Goal: Transaction & Acquisition: Purchase product/service

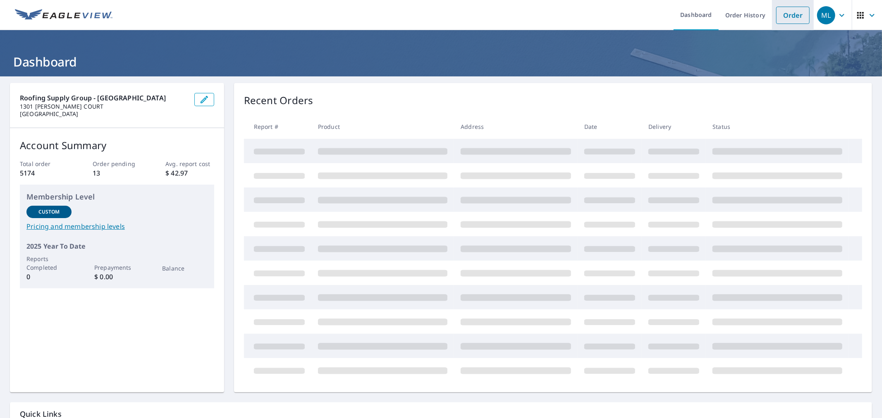
click at [785, 17] on link "Order" at bounding box center [792, 15] width 33 height 17
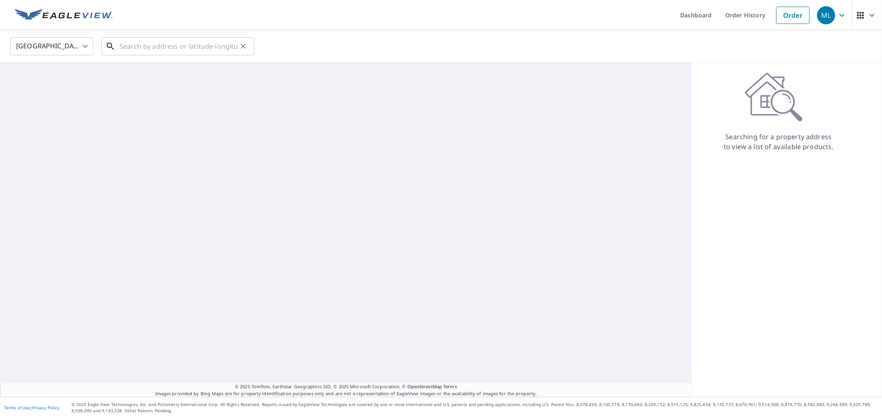
click at [163, 46] on input "text" at bounding box center [178, 46] width 118 height 23
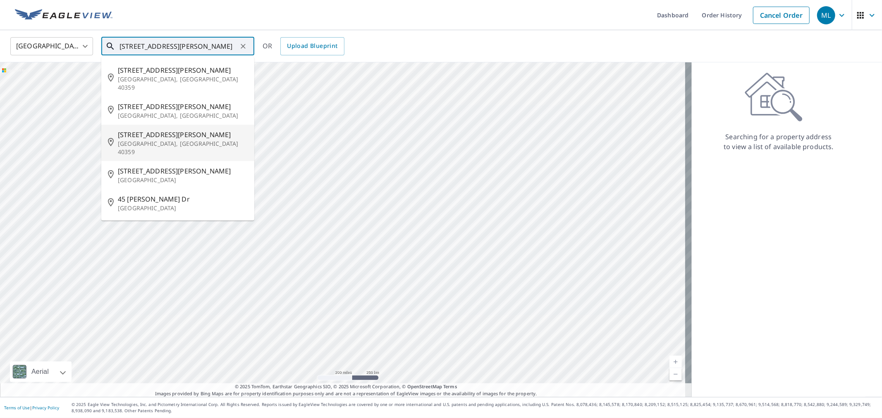
click at [201, 130] on span "[STREET_ADDRESS][PERSON_NAME]" at bounding box center [183, 135] width 130 height 10
type input "[STREET_ADDRESS][PERSON_NAME]"
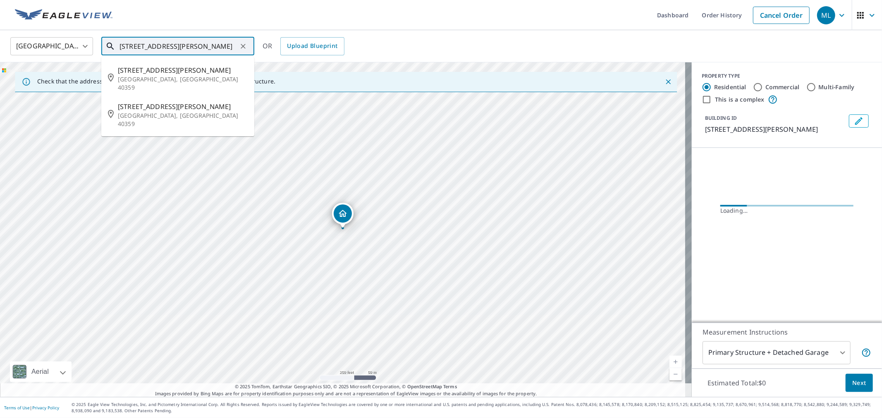
drag, startPoint x: 120, startPoint y: 47, endPoint x: 155, endPoint y: 48, distance: 35.2
click at [155, 48] on input "[STREET_ADDRESS][PERSON_NAME]" at bounding box center [178, 46] width 118 height 23
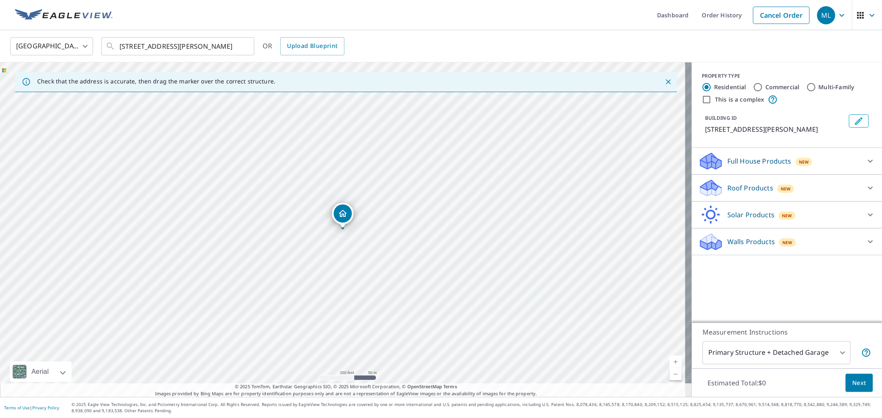
click at [741, 197] on div "Roof Products New" at bounding box center [786, 188] width 177 height 20
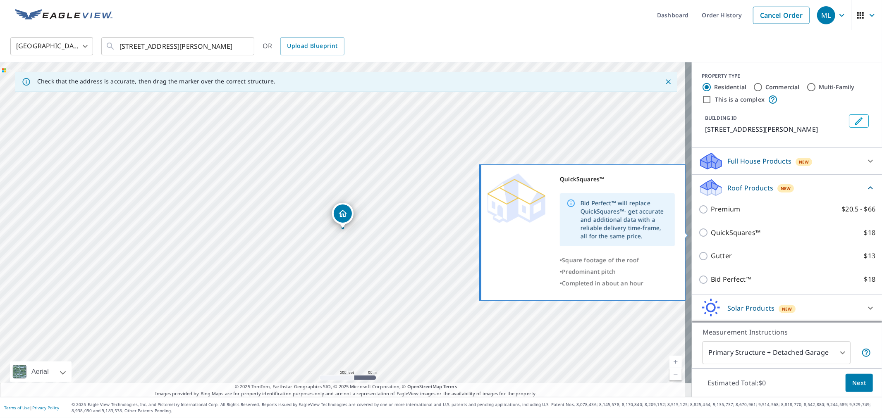
click at [738, 233] on p "QuickSquares™" at bounding box center [736, 233] width 50 height 10
click at [711, 233] on input "QuickSquares™ $18" at bounding box center [704, 233] width 12 height 10
checkbox input "true"
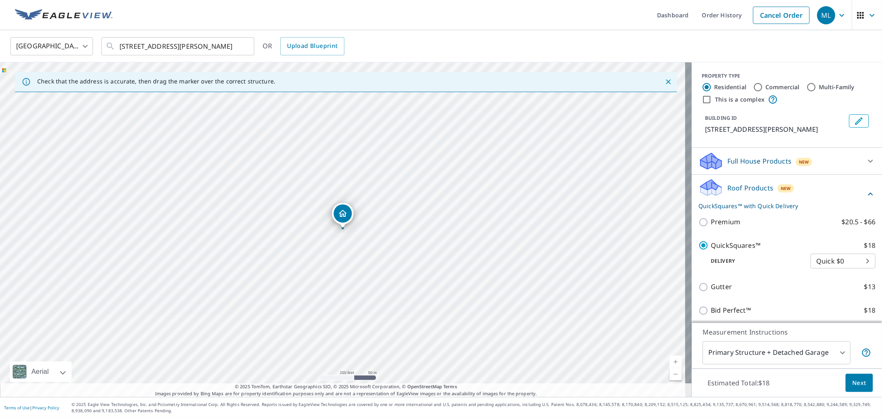
click at [855, 383] on span "Next" at bounding box center [859, 383] width 14 height 10
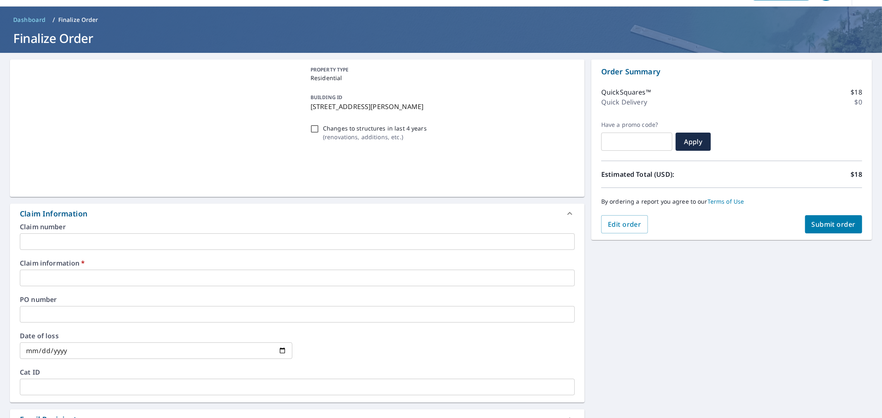
scroll to position [46, 0]
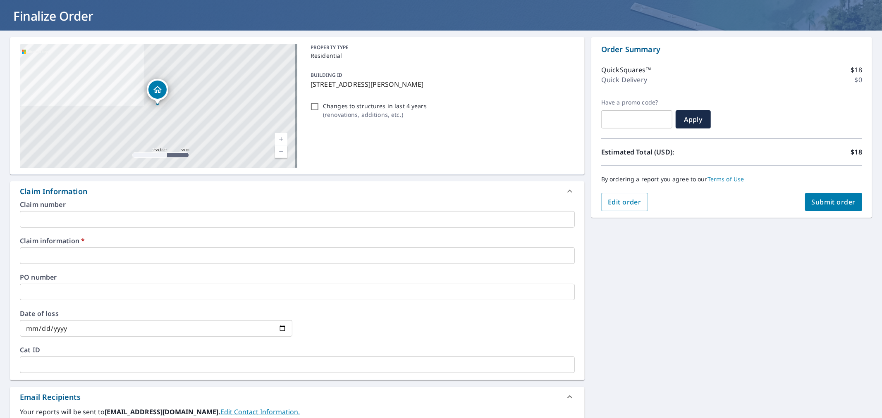
click at [209, 255] on input "text" at bounding box center [297, 256] width 555 height 17
paste input "[STREET_ADDRESS][PERSON_NAME]"
type input "[STREET_ADDRESS][PERSON_NAME]"
checkbox input "true"
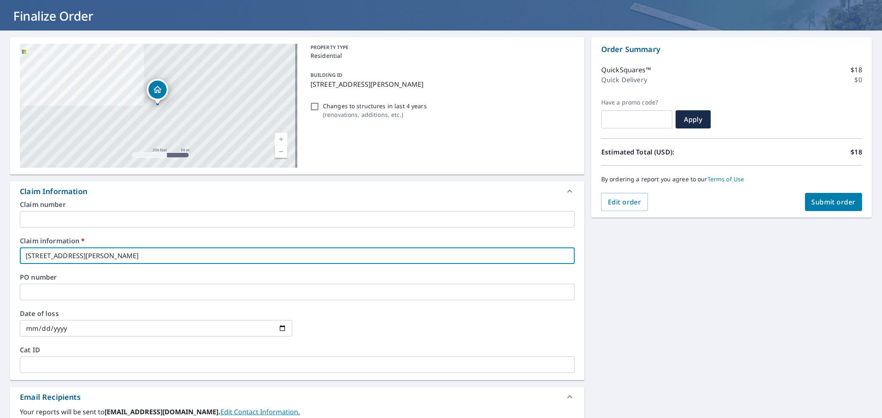
type input "[STREET_ADDRESS][PERSON_NAME]"
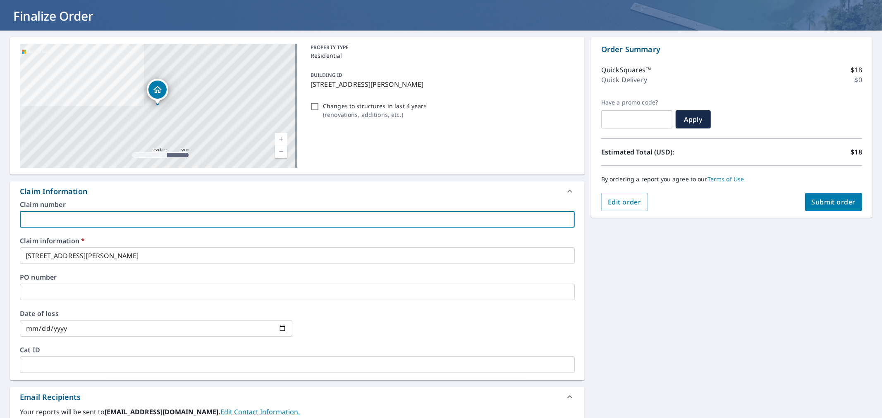
click at [175, 223] on input "text" at bounding box center [297, 219] width 555 height 17
type input "Bluegrass roofing"
checkbox input "true"
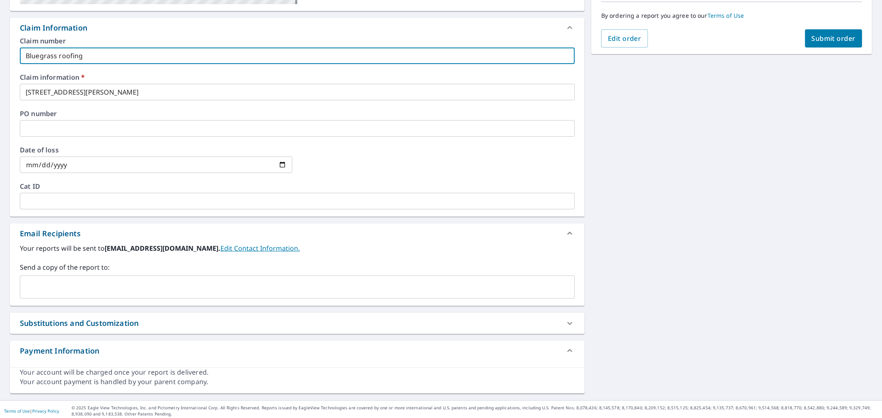
scroll to position [213, 0]
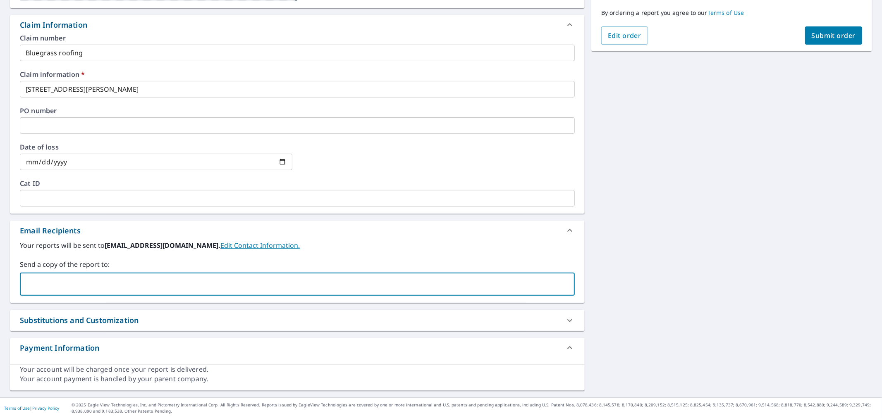
drag, startPoint x: 116, startPoint y: 281, endPoint x: 86, endPoint y: 266, distance: 33.7
click at [116, 280] on input "text" at bounding box center [291, 285] width 535 height 16
paste input "[EMAIL_ADDRESS][DOMAIN_NAME]"
type input "[EMAIL_ADDRESS][DOMAIN_NAME]"
checkbox input "true"
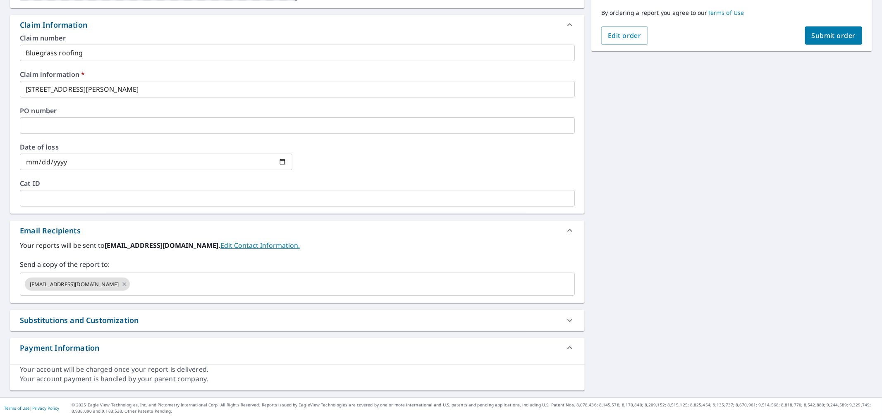
click at [186, 270] on div "Send a copy of the report to: [EMAIL_ADDRESS][DOMAIN_NAME] ​" at bounding box center [297, 278] width 555 height 36
click at [187, 275] on div "[EMAIL_ADDRESS][DOMAIN_NAME] ​" at bounding box center [297, 284] width 555 height 23
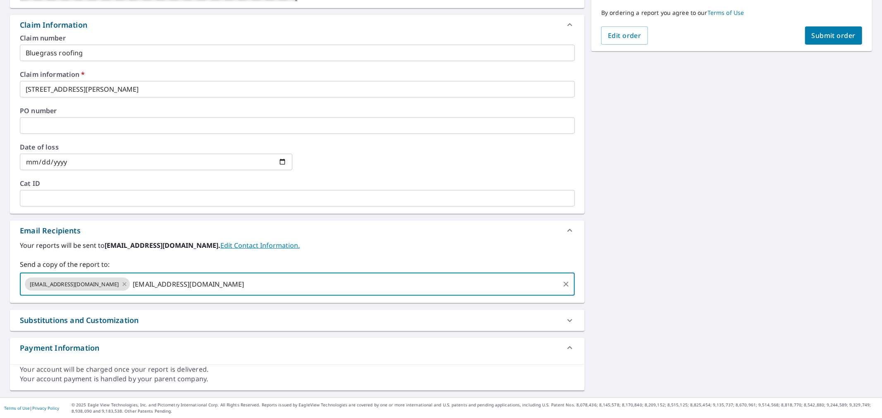
type input "[EMAIL_ADDRESS][DOMAIN_NAME]"
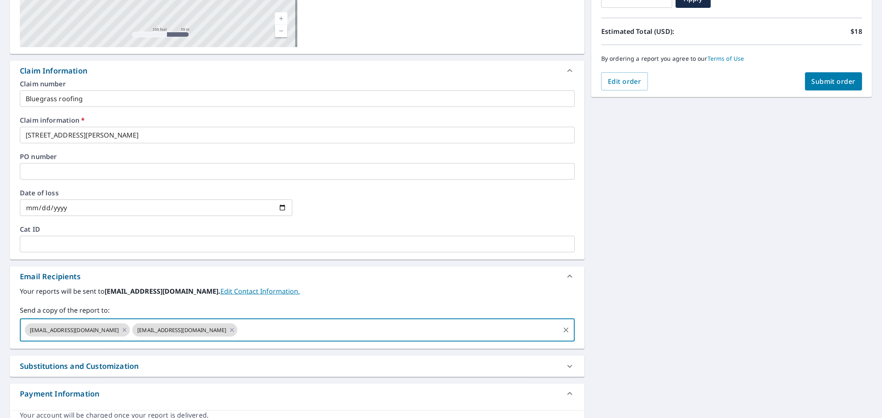
click at [824, 79] on span "Submit order" at bounding box center [834, 81] width 44 height 9
checkbox input "true"
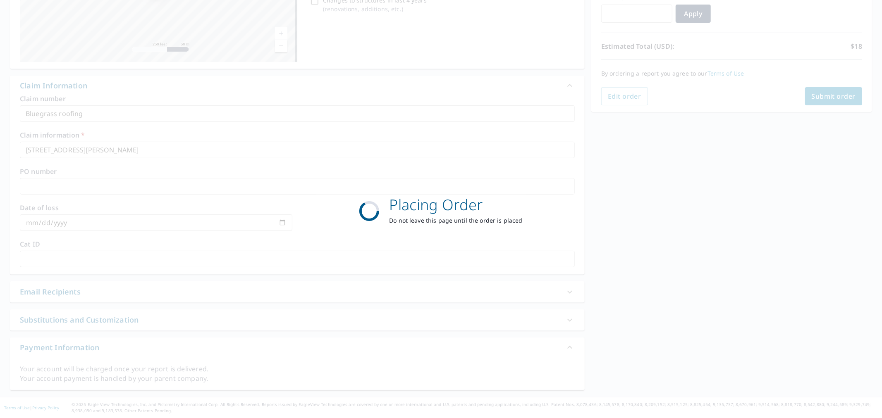
scroll to position [151, 0]
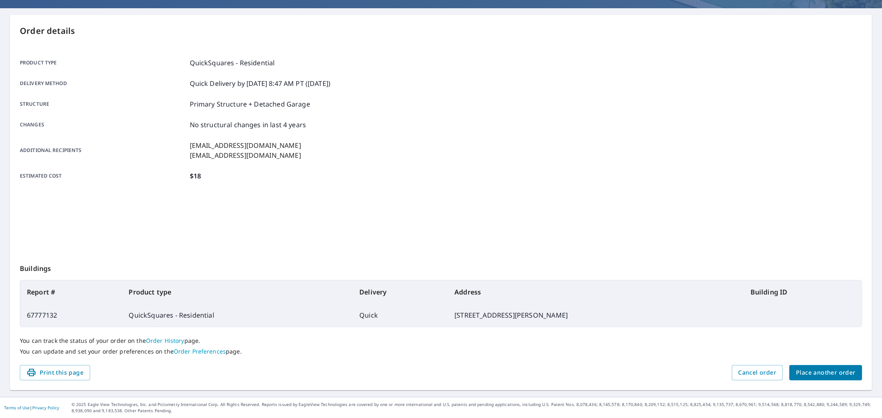
scroll to position [68, 0]
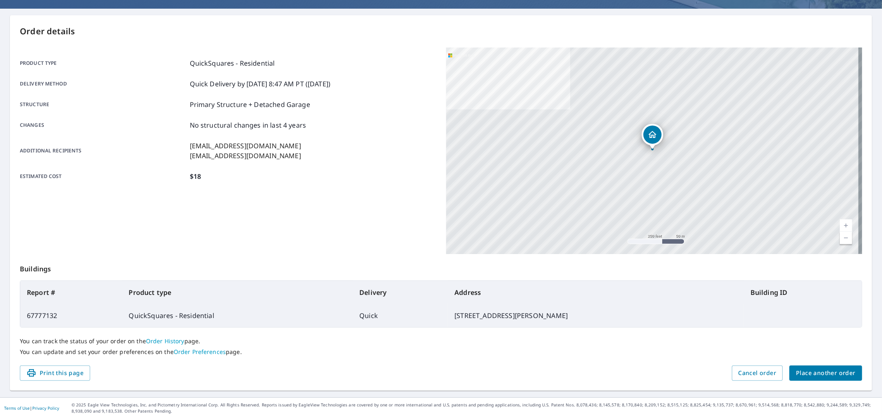
click at [816, 377] on span "Place another order" at bounding box center [826, 373] width 60 height 10
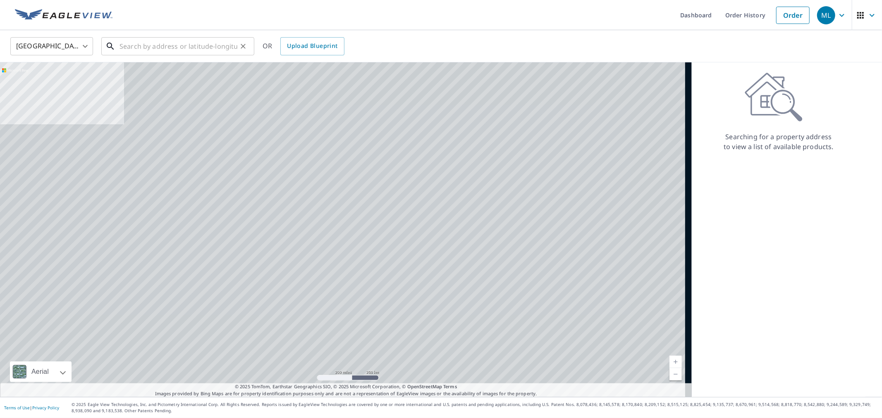
click at [160, 47] on input "text" at bounding box center [178, 46] width 118 height 23
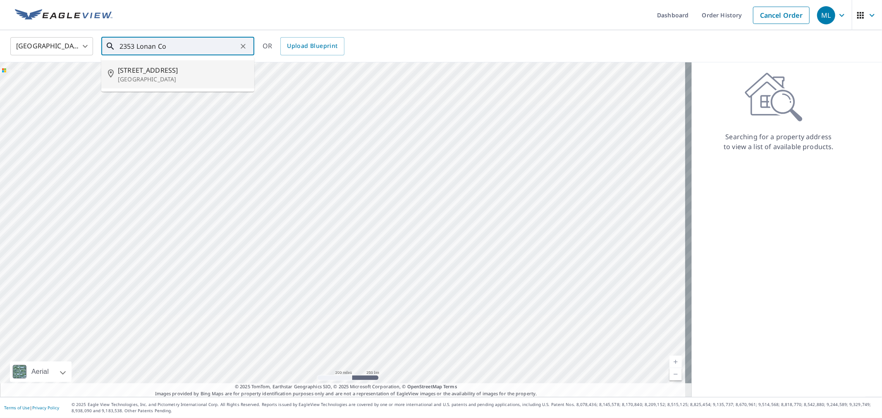
click at [171, 80] on p "[GEOGRAPHIC_DATA]" at bounding box center [183, 79] width 130 height 8
type input "[STREET_ADDRESS]"
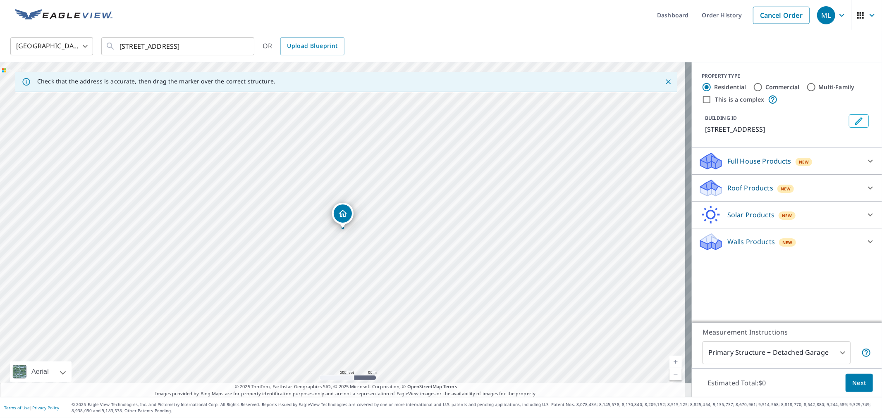
click at [747, 186] on p "Roof Products" at bounding box center [750, 188] width 46 height 10
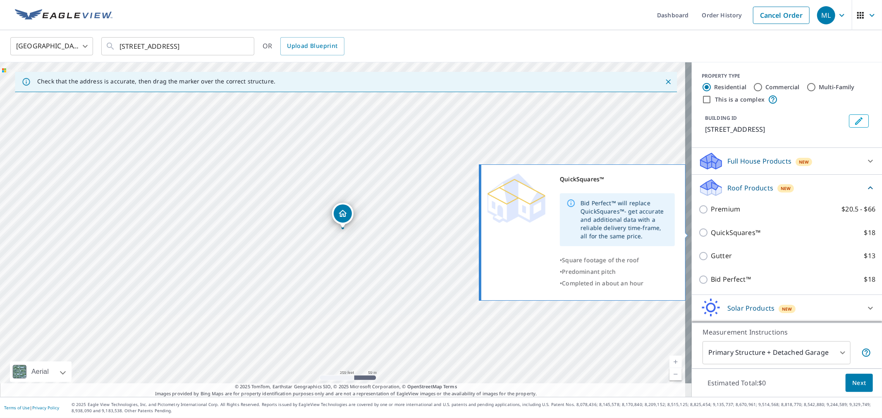
click at [734, 232] on p "QuickSquares™" at bounding box center [736, 233] width 50 height 10
click at [711, 232] on input "QuickSquares™ $18" at bounding box center [704, 233] width 12 height 10
checkbox input "true"
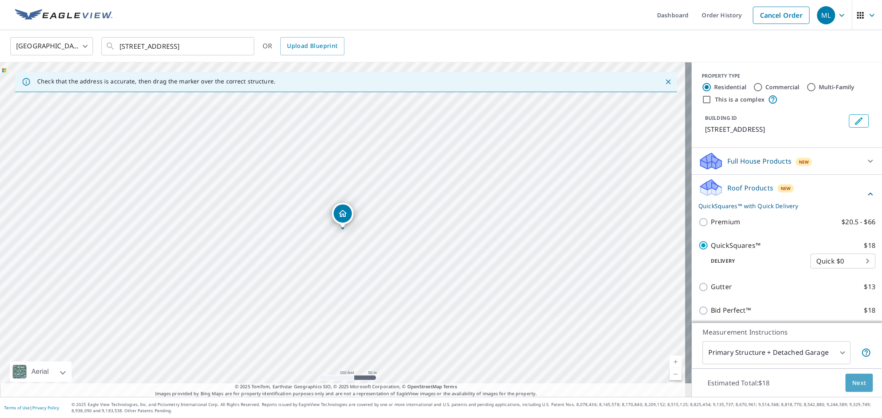
click at [861, 381] on button "Next" at bounding box center [859, 383] width 27 height 19
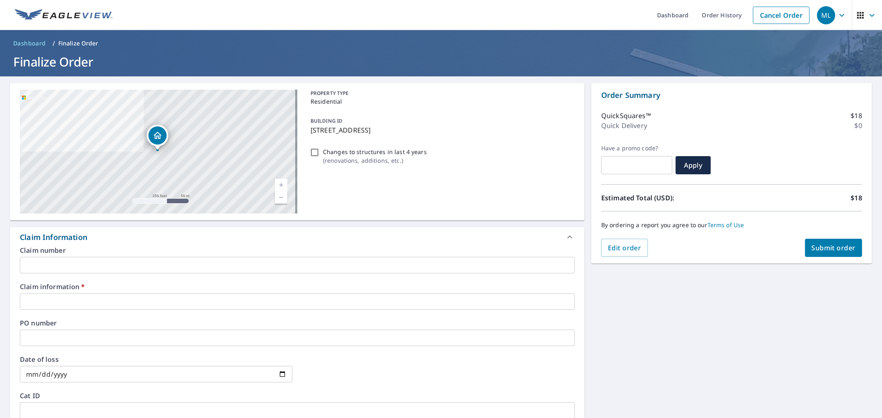
click at [213, 302] on input "text" at bounding box center [297, 302] width 555 height 17
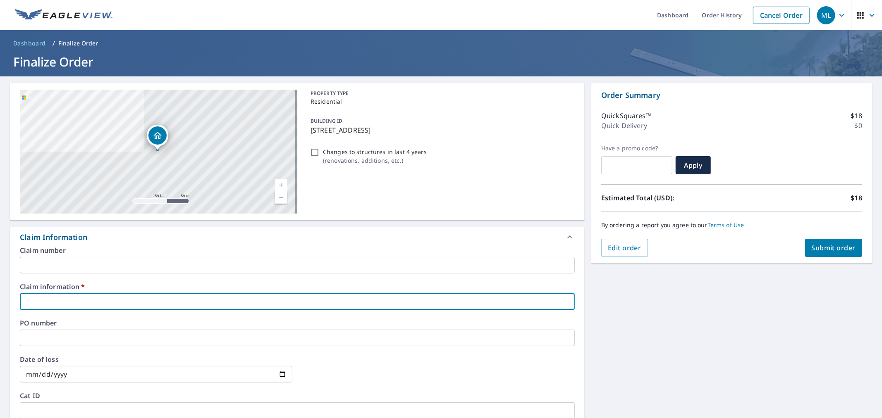
paste input "[EMAIL_ADDRESS][DOMAIN_NAME]"
type input "[EMAIL_ADDRESS][DOMAIN_NAME]"
checkbox input "true"
drag, startPoint x: 134, startPoint y: 308, endPoint x: -76, endPoint y: 294, distance: 210.1
click at [0, 294] on html "ML ML Dashboard Order History Cancel Order ML Dashboard / Finalize Order Finali…" at bounding box center [441, 209] width 882 height 418
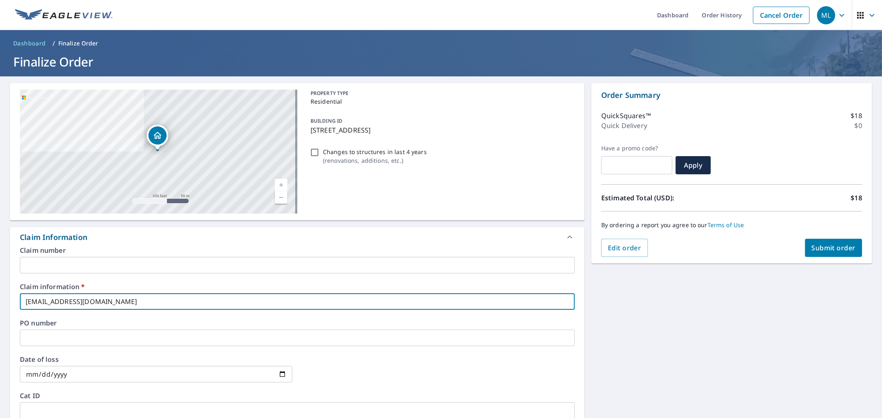
checkbox input "true"
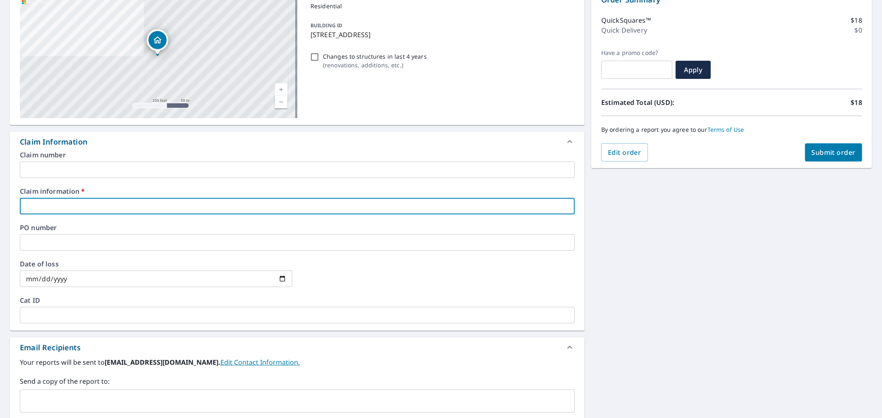
scroll to position [213, 0]
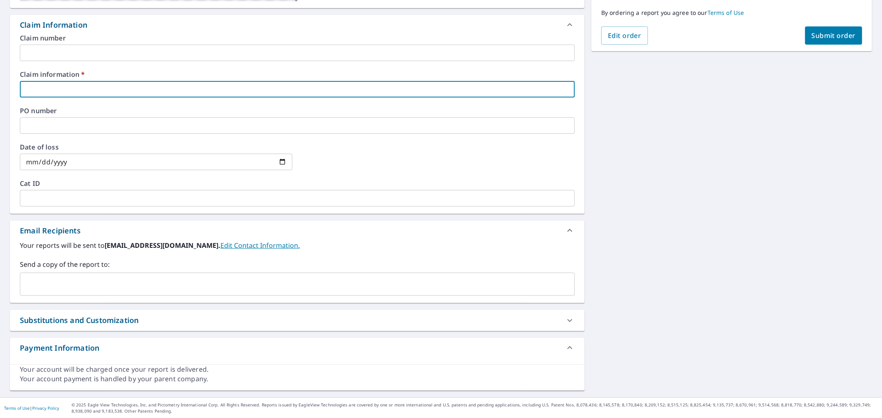
click at [135, 282] on input "text" at bounding box center [291, 285] width 535 height 16
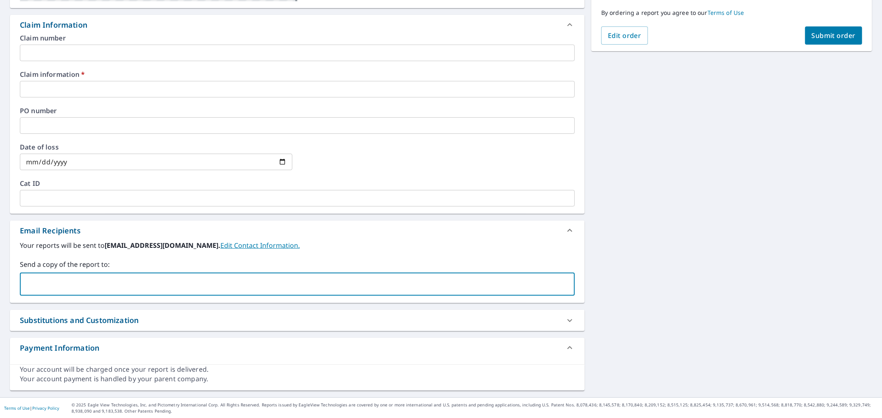
paste input "[EMAIL_ADDRESS][DOMAIN_NAME]"
type input "[EMAIL_ADDRESS][DOMAIN_NAME]"
checkbox input "true"
paste input "[EMAIL_ADDRESS][DOMAIN_NAME]"
type input "[EMAIL_ADDRESS][DOMAIN_NAME]"
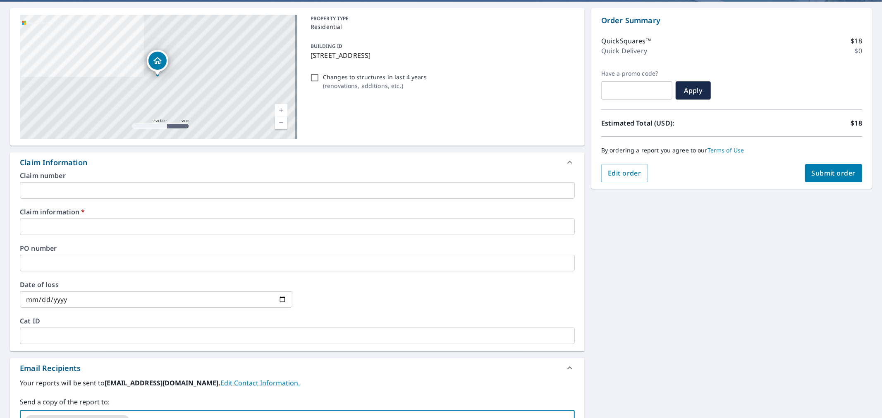
scroll to position [29, 0]
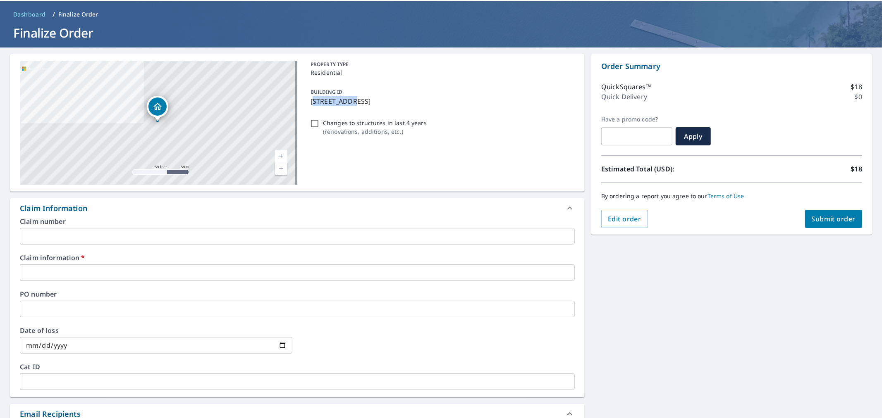
drag, startPoint x: 333, startPoint y: 108, endPoint x: 350, endPoint y: 106, distance: 17.1
click at [352, 106] on div "BUILDING ID [STREET_ADDRESS]" at bounding box center [441, 97] width 268 height 26
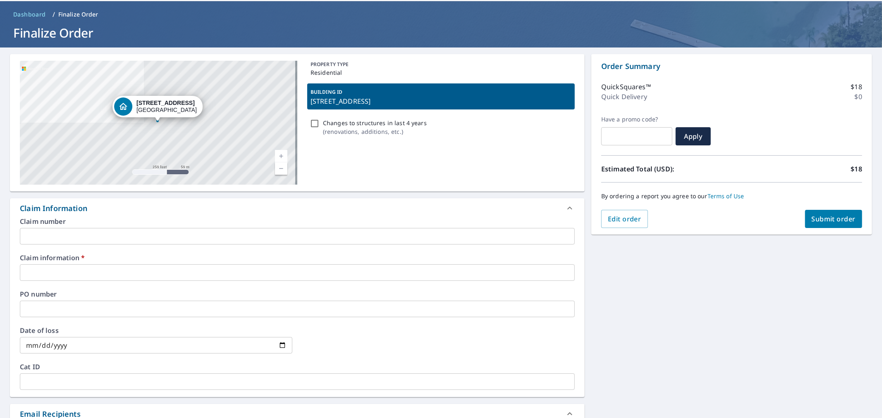
click at [308, 108] on div "BUILDING ID [STREET_ADDRESS]" at bounding box center [441, 97] width 268 height 26
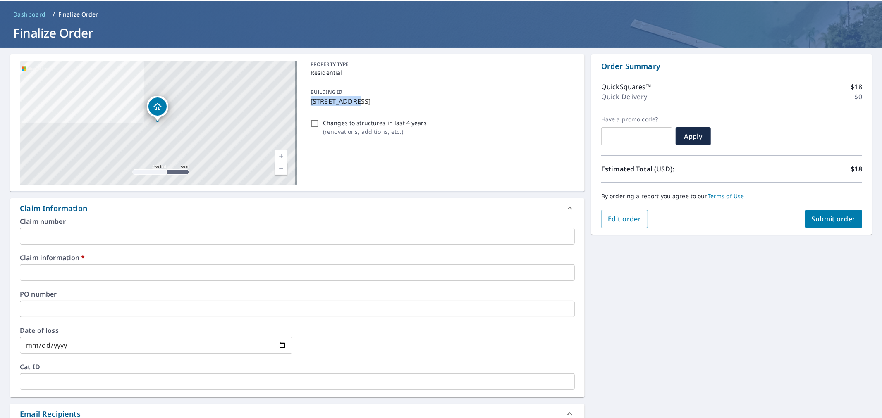
drag, startPoint x: 308, startPoint y: 101, endPoint x: 352, endPoint y: 105, distance: 44.8
click at [352, 105] on p "[STREET_ADDRESS]" at bounding box center [441, 101] width 261 height 10
checkbox input "true"
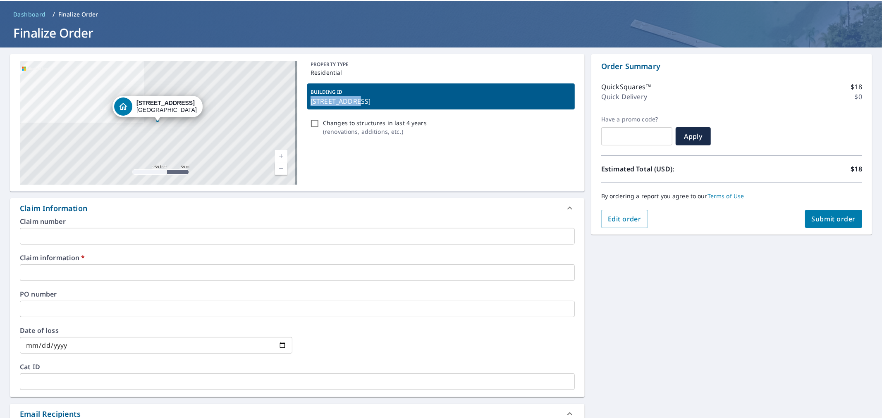
copy p "[STREET_ADDRESS]"
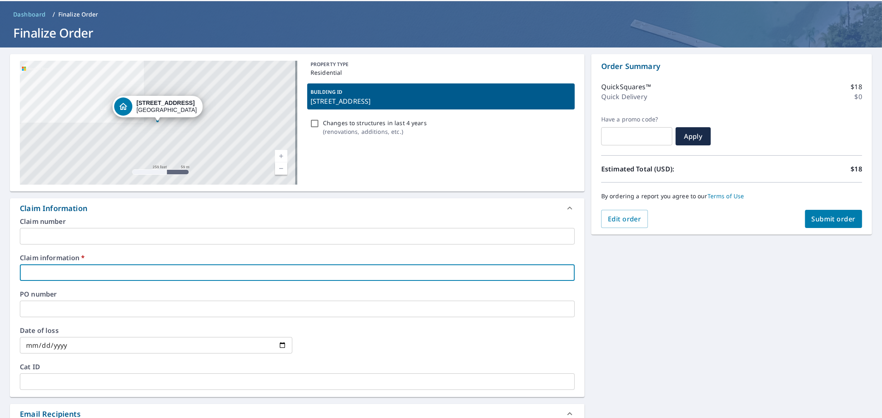
click at [109, 276] on input "text" at bounding box center [297, 273] width 555 height 17
paste input "[STREET_ADDRESS]"
type input "[STREET_ADDRESS]"
checkbox input "true"
type input "[STREET_ADDRESS]"
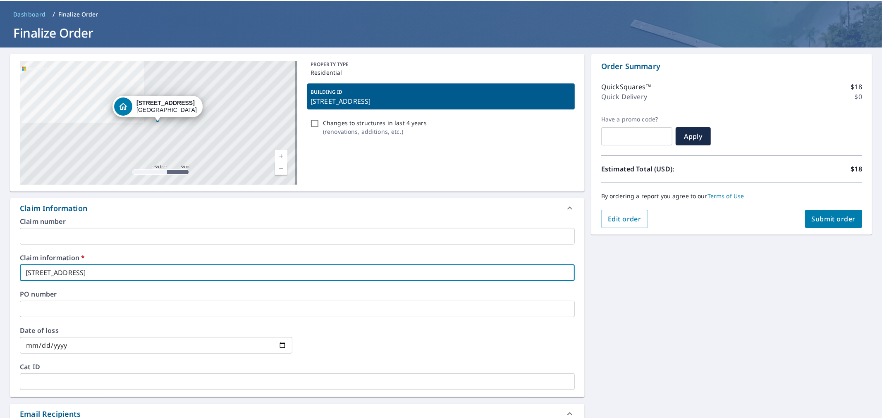
click at [113, 229] on input "text" at bounding box center [297, 236] width 555 height 17
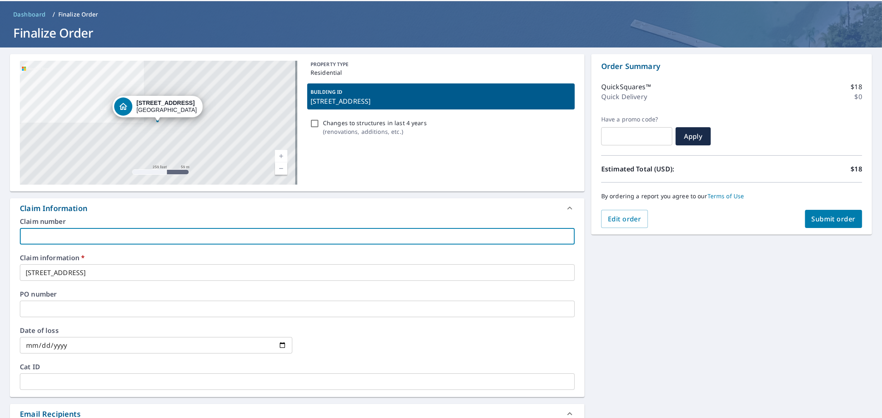
type input "Bluegrass roofing"
checkbox input "true"
type input "Bluegrass roofing"
checkbox input "true"
type input "Bluegrass roofing"
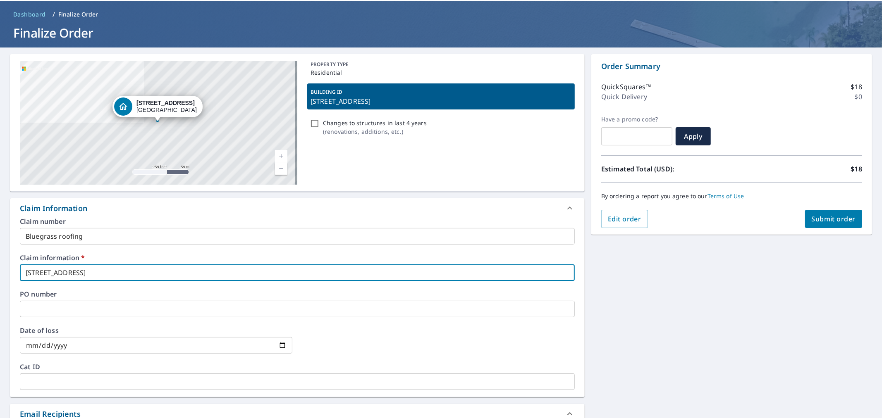
click at [160, 276] on input "[STREET_ADDRESS]" at bounding box center [297, 273] width 555 height 17
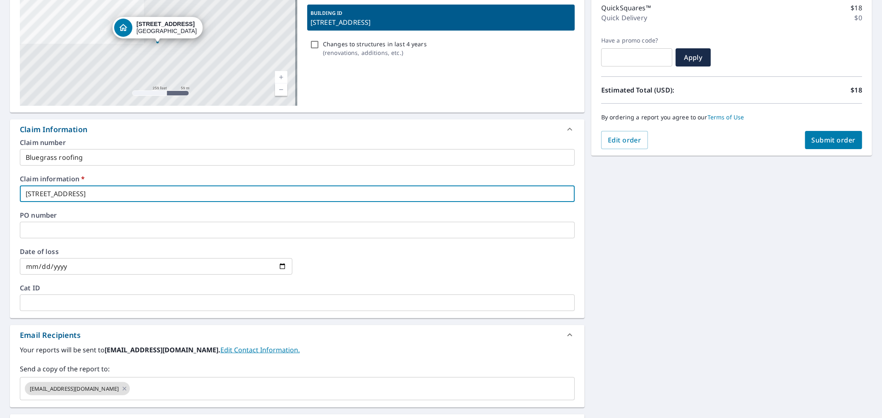
scroll to position [213, 0]
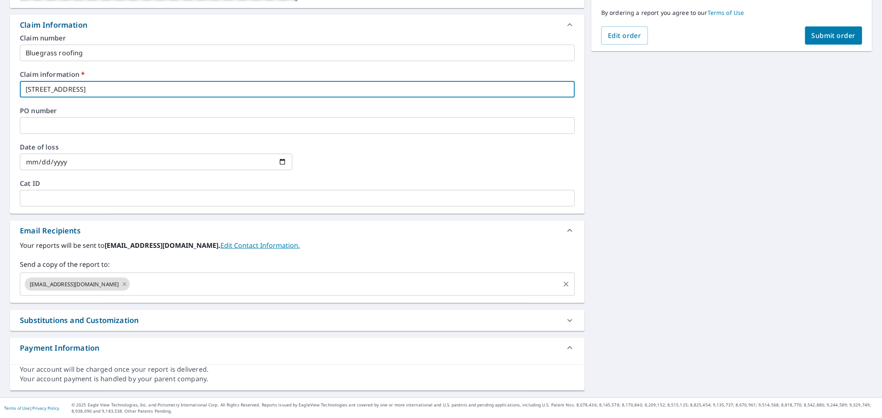
click at [168, 284] on input "text" at bounding box center [345, 285] width 428 height 16
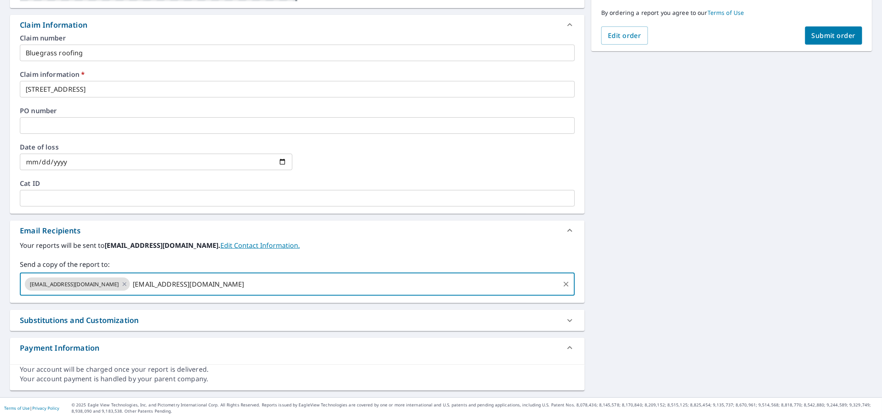
type input "[EMAIL_ADDRESS][DOMAIN_NAME]"
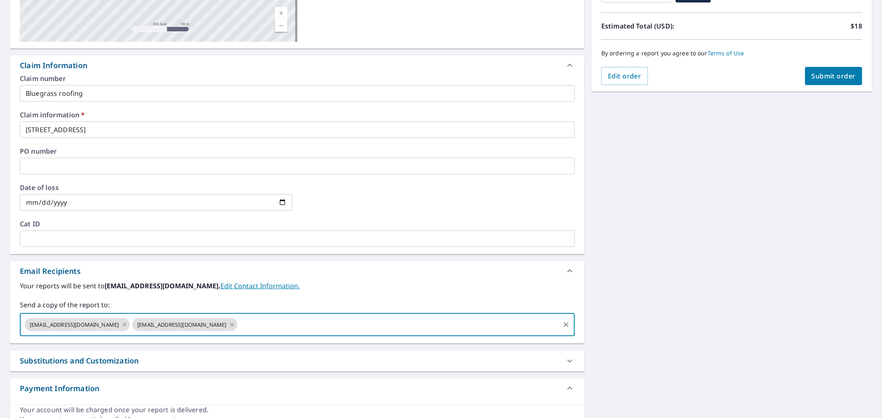
scroll to position [121, 0]
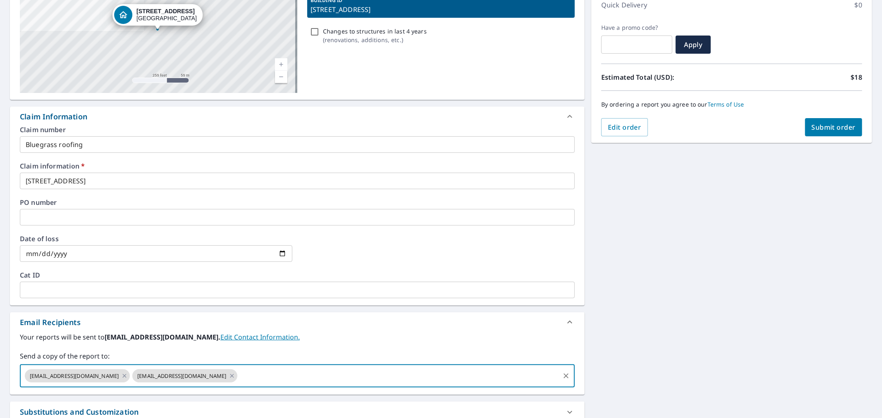
click at [836, 122] on button "Submit order" at bounding box center [833, 127] width 57 height 18
checkbox input "true"
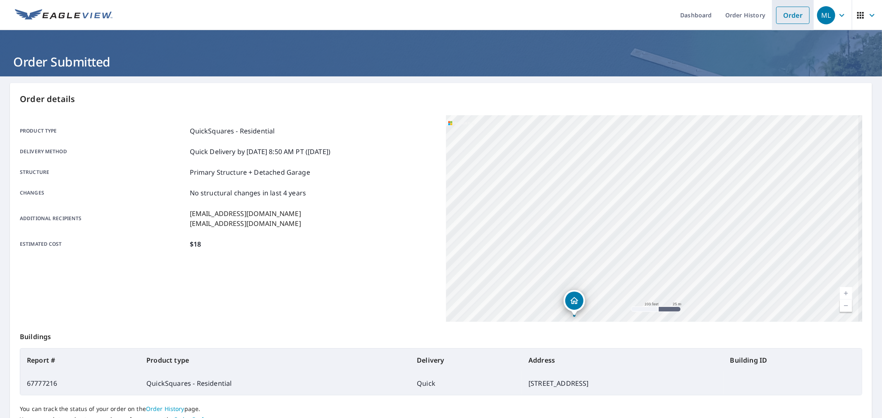
click at [780, 19] on link "Order" at bounding box center [792, 15] width 33 height 17
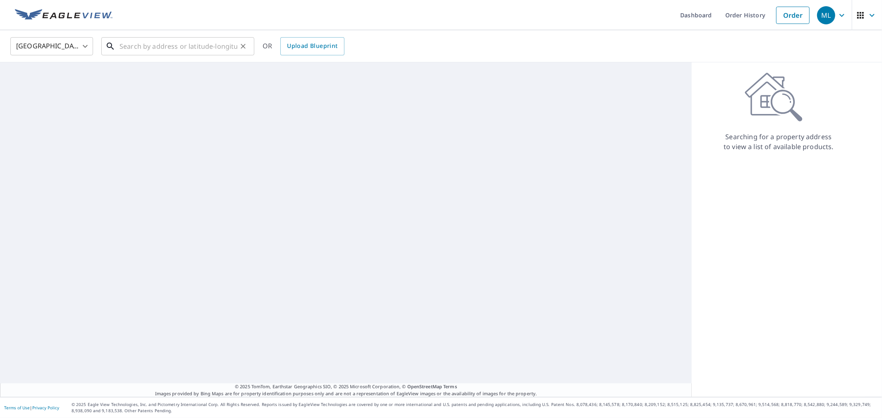
click at [191, 42] on input "text" at bounding box center [178, 46] width 118 height 23
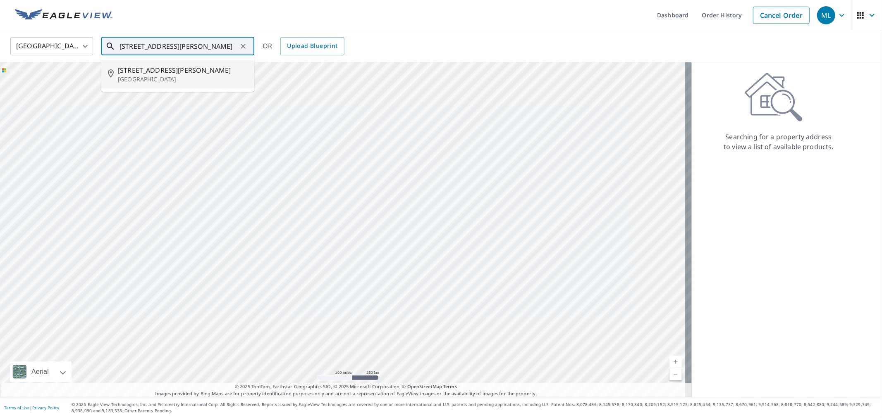
click at [200, 71] on span "[STREET_ADDRESS][PERSON_NAME]" at bounding box center [183, 70] width 130 height 10
type input "[STREET_ADDRESS][PERSON_NAME]"
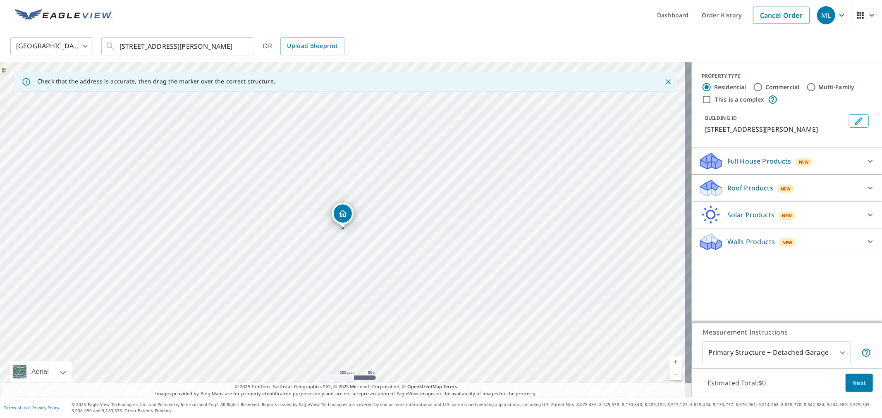
click at [741, 189] on p "Roof Products" at bounding box center [750, 188] width 46 height 10
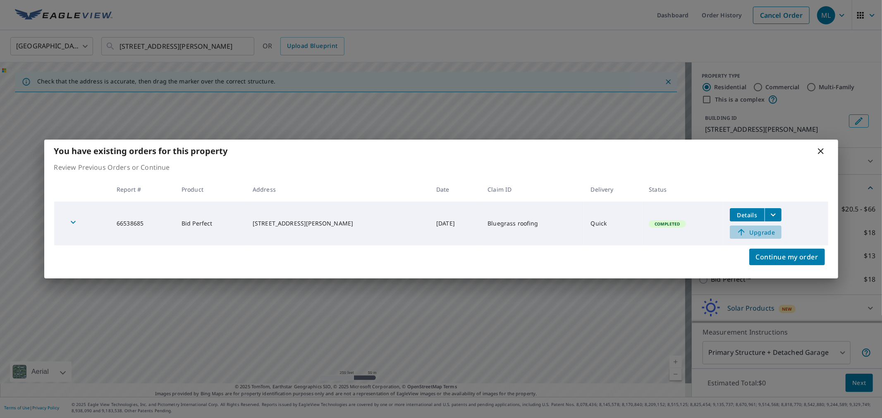
click at [736, 232] on icon at bounding box center [741, 232] width 10 height 10
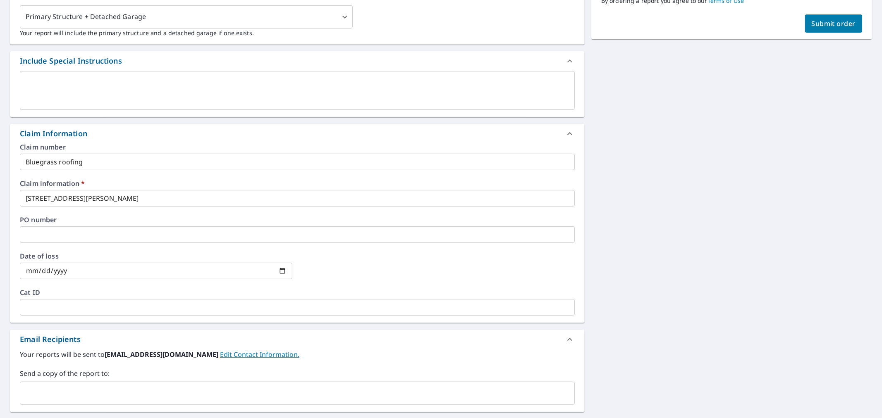
scroll to position [184, 0]
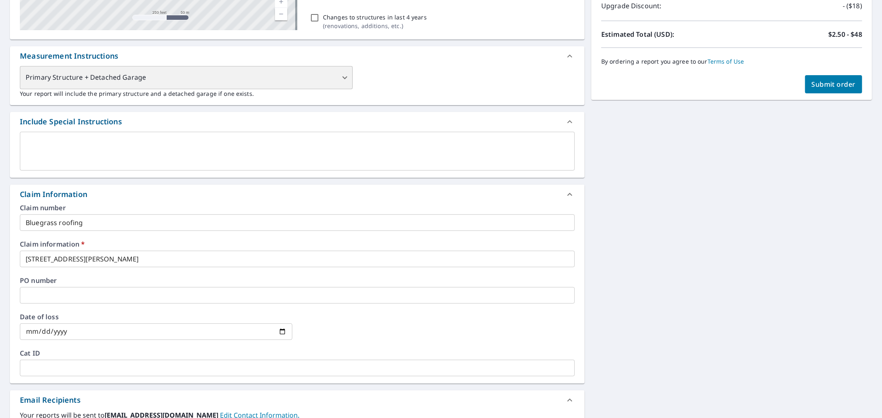
click at [170, 81] on div "Primary Structure + Detached Garage" at bounding box center [186, 77] width 333 height 23
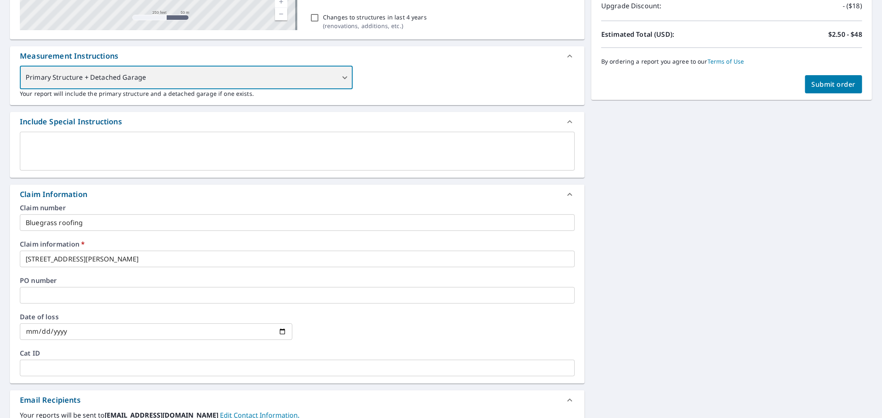
click at [170, 81] on div "Primary Structure + Detached Garage" at bounding box center [186, 77] width 333 height 23
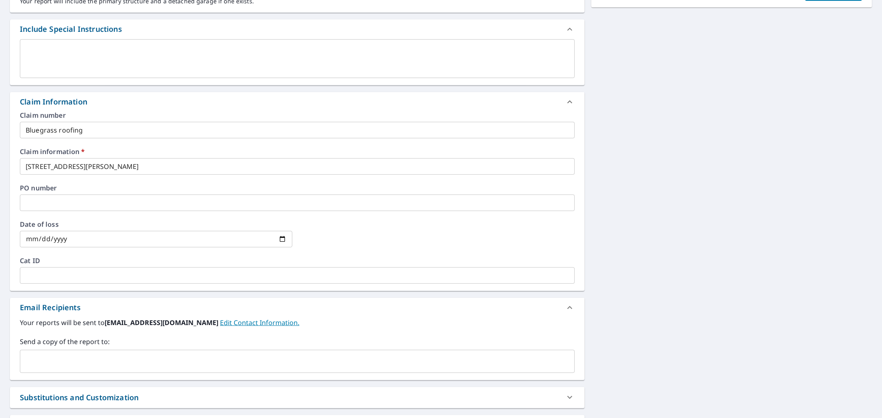
scroll to position [321, 0]
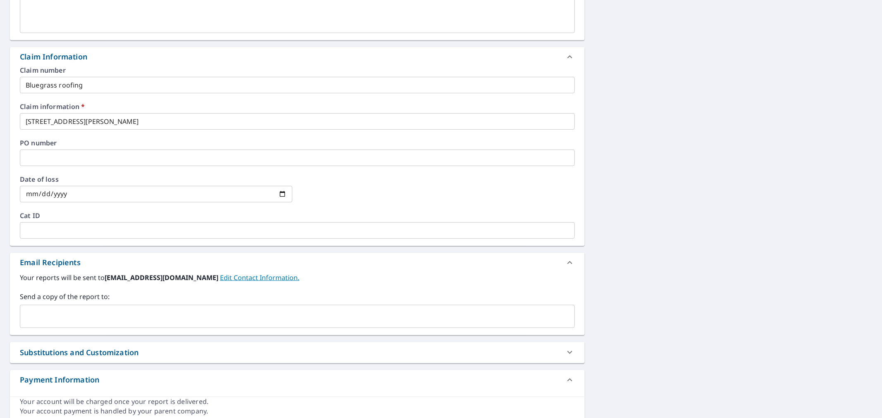
click at [199, 308] on div "​" at bounding box center [297, 316] width 555 height 23
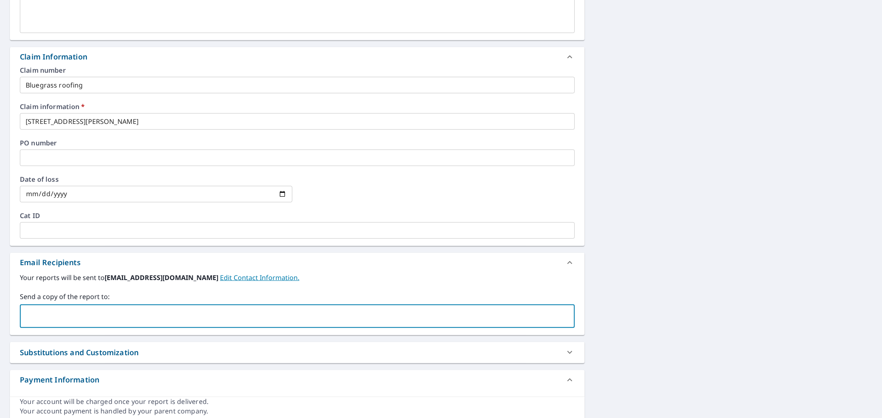
paste input "GAFSARIRMOWW"
drag, startPoint x: 134, startPoint y: 315, endPoint x: -90, endPoint y: 308, distance: 223.8
click at [0, 308] on html "ML ML Dashboard Order History Cancel Order ML Order History / Upgrade Report Up…" at bounding box center [441, 209] width 882 height 418
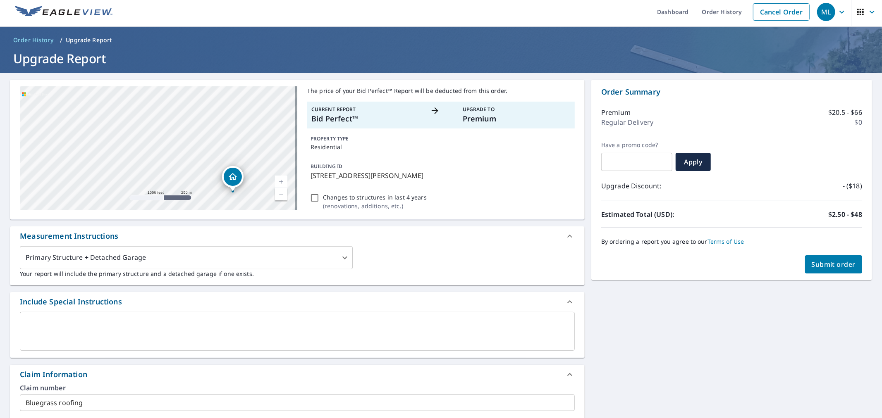
scroll to position [0, 0]
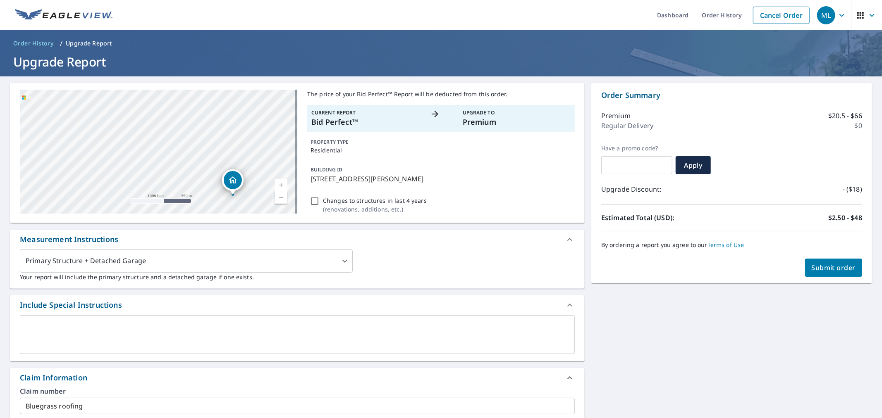
type input "GAFSARIRMOWW"
drag, startPoint x: 309, startPoint y: 180, endPoint x: 373, endPoint y: 179, distance: 63.3
click at [373, 179] on p "[STREET_ADDRESS][PERSON_NAME]" at bounding box center [441, 179] width 261 height 10
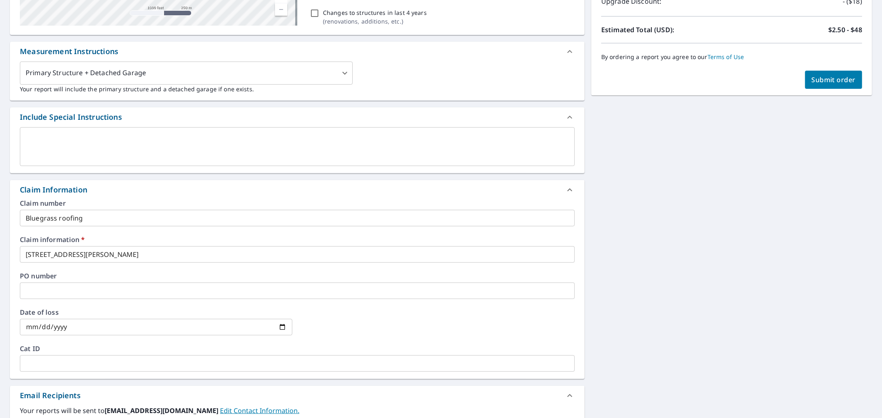
scroll to position [321, 0]
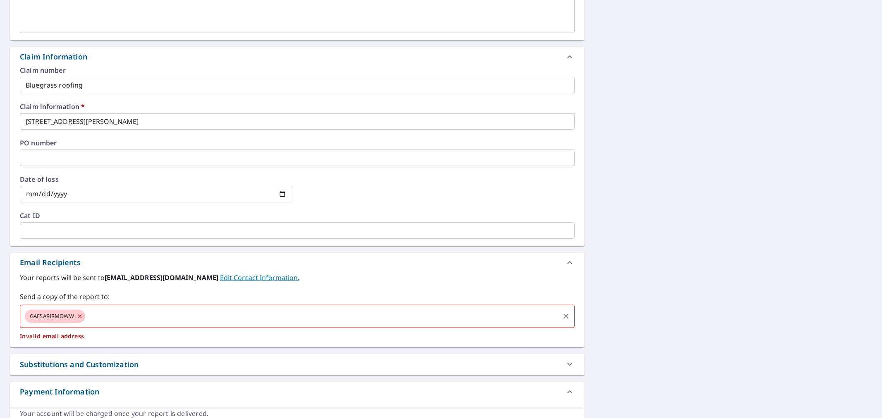
click at [76, 316] on icon at bounding box center [79, 316] width 7 height 9
checkbox input "true"
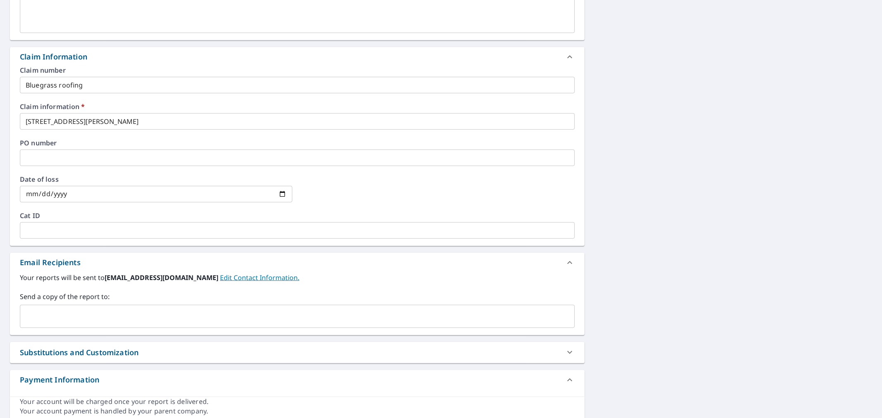
click at [76, 317] on input "text" at bounding box center [291, 317] width 535 height 16
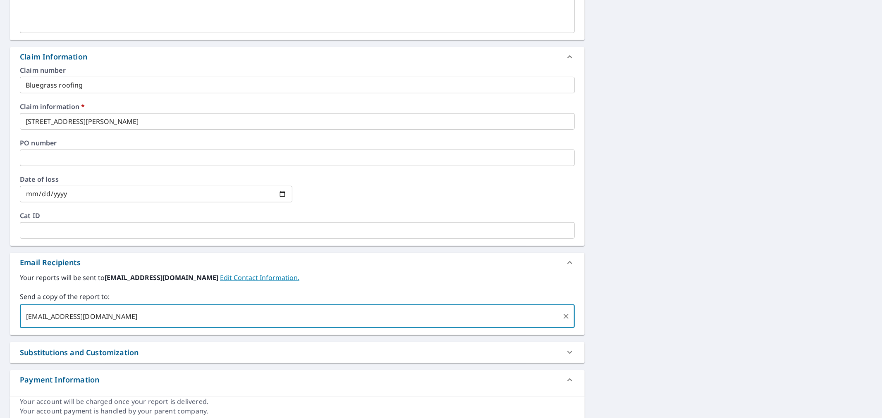
type input "[EMAIL_ADDRESS][DOMAIN_NAME]"
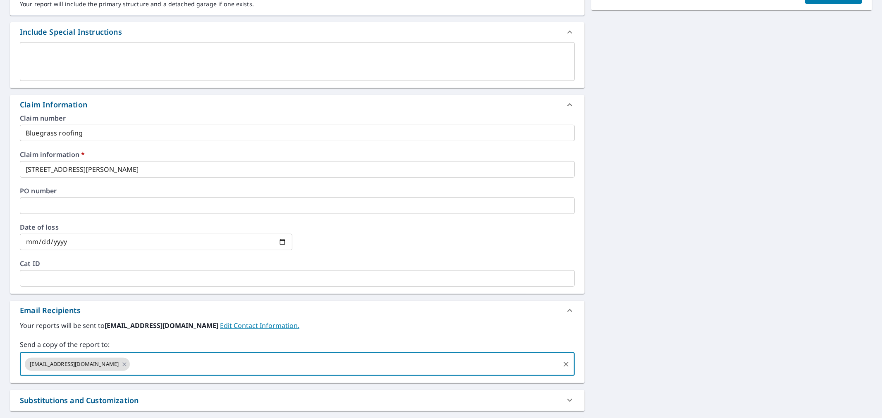
scroll to position [229, 0]
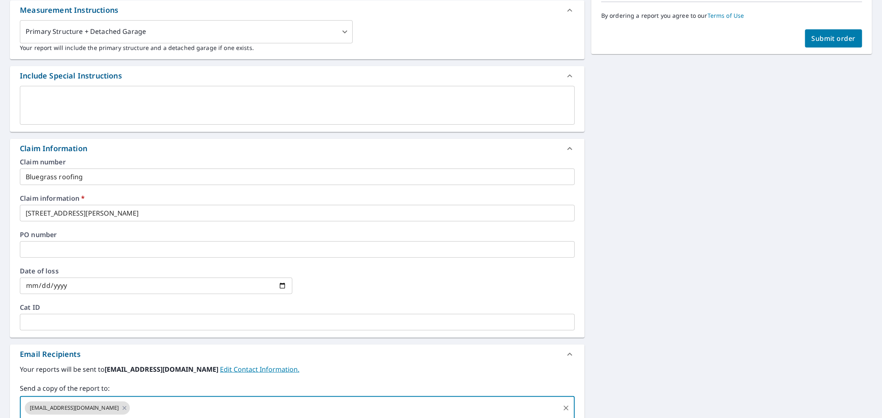
click at [820, 43] on button "Submit order" at bounding box center [833, 38] width 57 height 18
checkbox input "true"
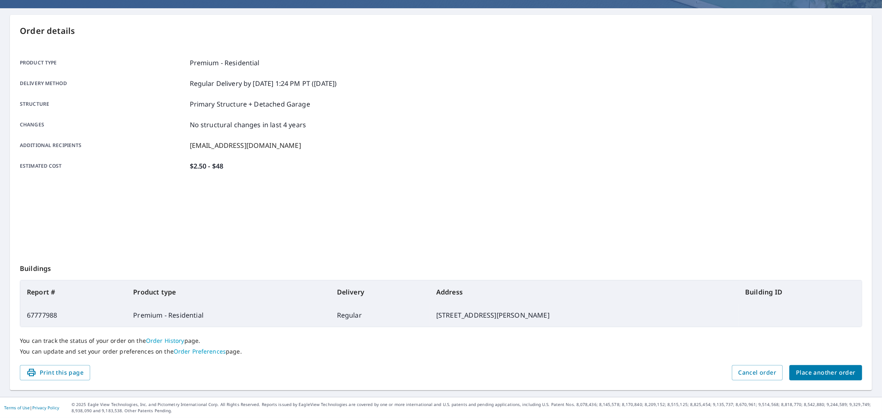
scroll to position [68, 0]
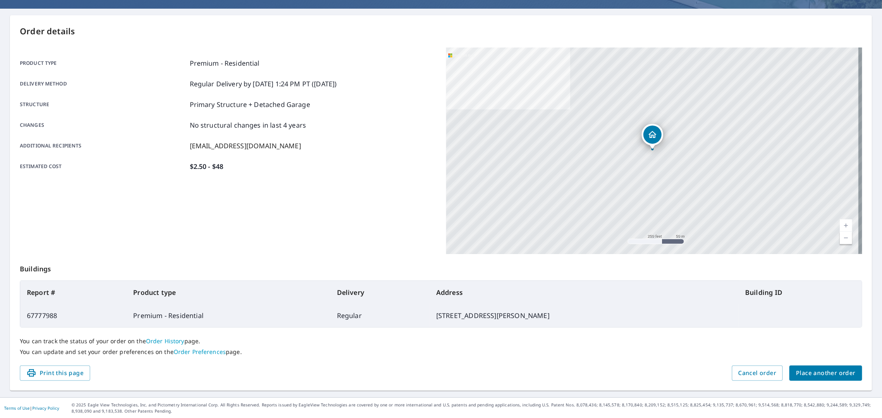
click at [800, 378] on span "Place another order" at bounding box center [826, 373] width 60 height 10
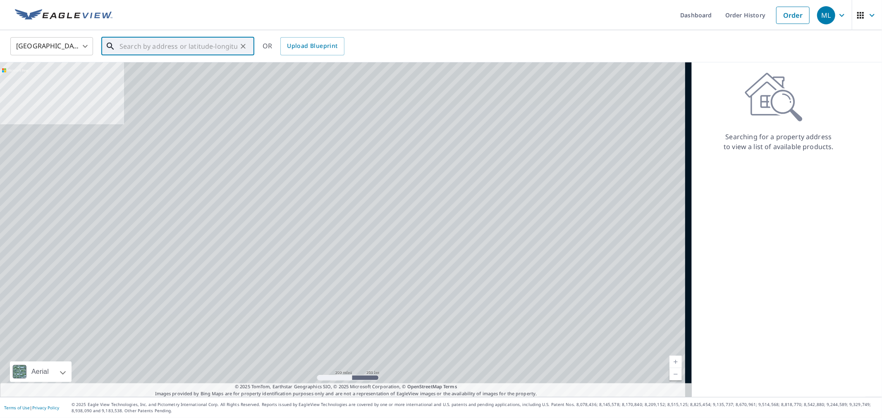
click at [179, 52] on input "text" at bounding box center [178, 46] width 118 height 23
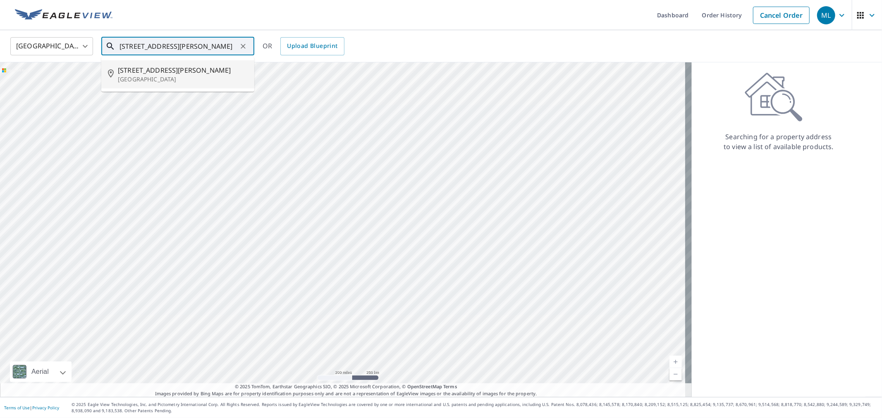
click at [186, 72] on span "[STREET_ADDRESS][PERSON_NAME]" at bounding box center [183, 70] width 130 height 10
type input "[STREET_ADDRESS][PERSON_NAME]"
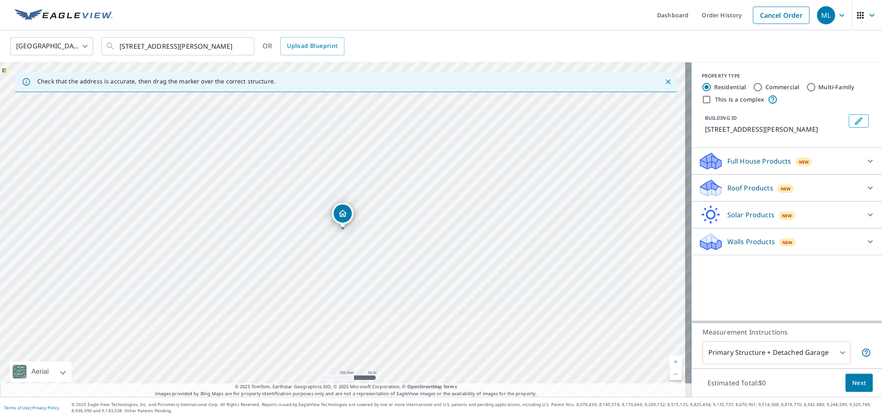
click at [735, 189] on p "Roof Products" at bounding box center [750, 188] width 46 height 10
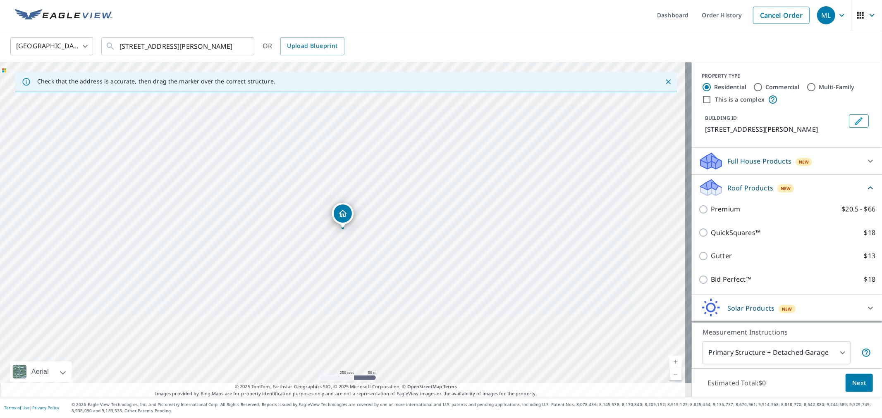
click at [726, 229] on p "QuickSquares™" at bounding box center [736, 233] width 50 height 10
click at [711, 229] on input "QuickSquares™ $18" at bounding box center [704, 233] width 12 height 10
checkbox input "true"
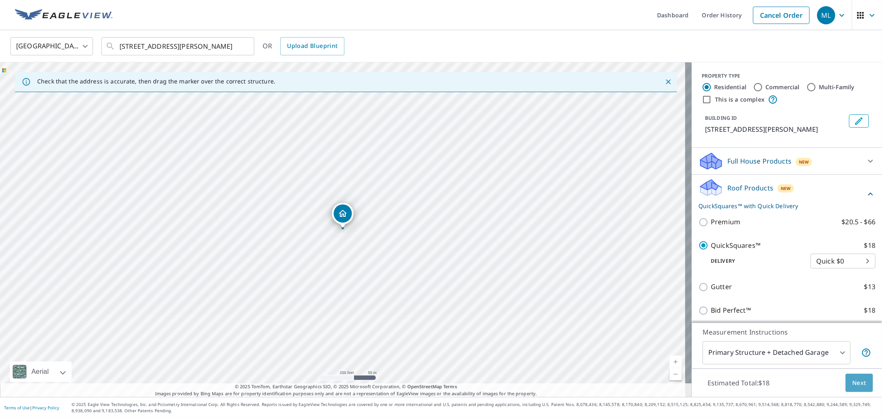
click at [852, 383] on span "Next" at bounding box center [859, 383] width 14 height 10
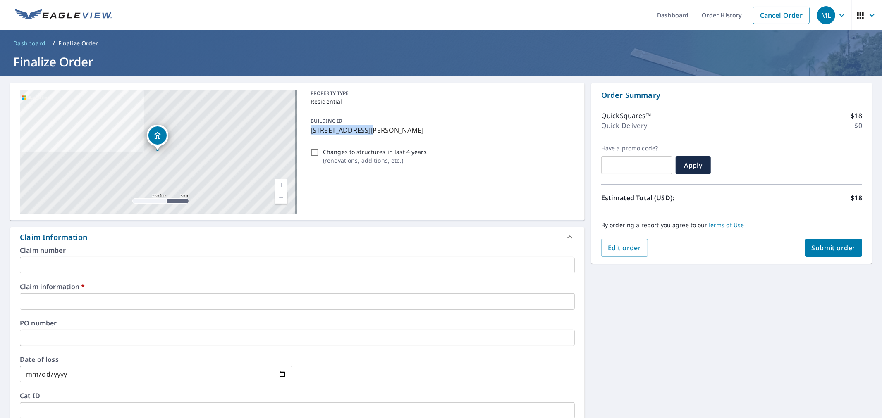
drag, startPoint x: 313, startPoint y: 130, endPoint x: 371, endPoint y: 130, distance: 58.3
click at [371, 130] on p "[STREET_ADDRESS][PERSON_NAME]" at bounding box center [441, 130] width 261 height 10
checkbox input "true"
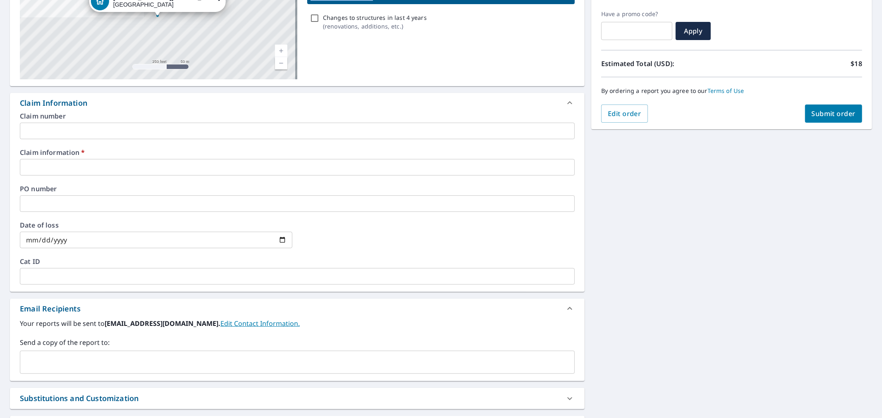
scroll to position [138, 0]
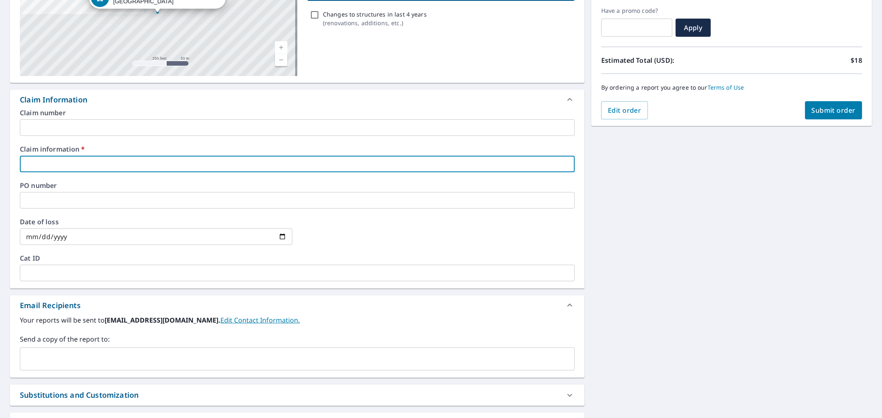
click at [170, 168] on input "text" at bounding box center [297, 164] width 555 height 17
paste input "[STREET_ADDRESS][PERSON_NAME]"
type input "[STREET_ADDRESS][PERSON_NAME]"
checkbox input "true"
type input "[STREET_ADDRESS][PERSON_NAME]"
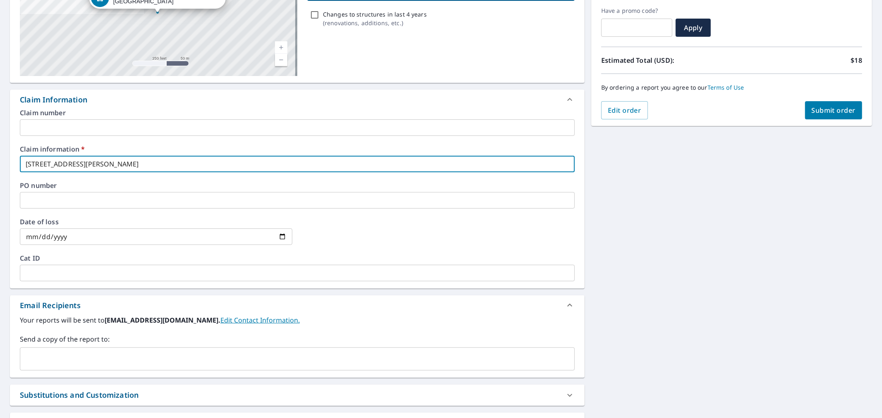
drag, startPoint x: 153, startPoint y: 131, endPoint x: 150, endPoint y: 135, distance: 4.4
click at [153, 131] on input "text" at bounding box center [297, 127] width 555 height 17
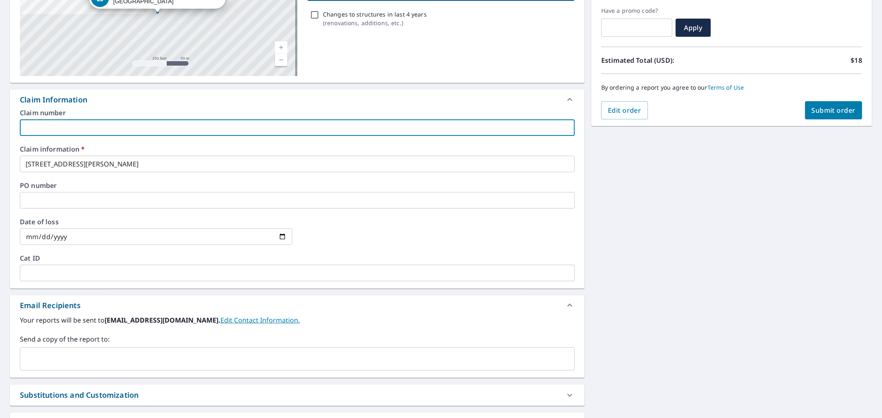
type input "Bluegrass roofing"
checkbox input "true"
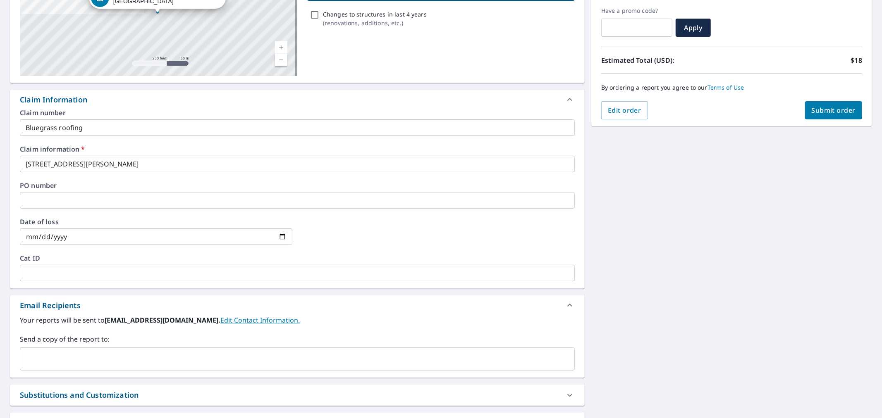
click at [189, 356] on input "text" at bounding box center [291, 359] width 535 height 16
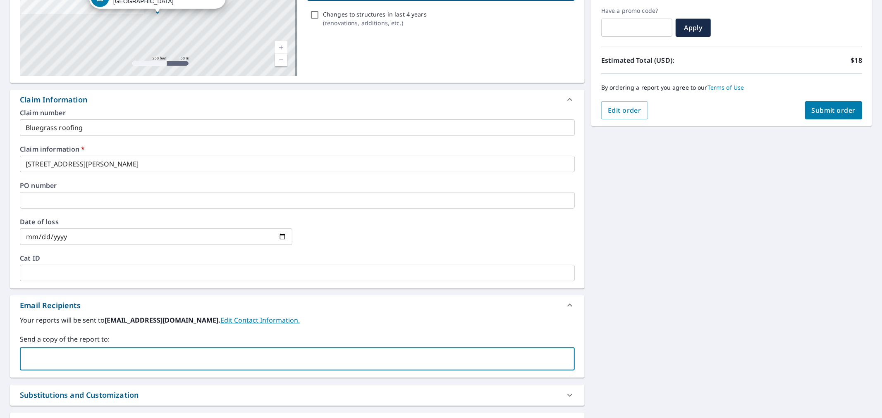
paste input "[EMAIL_ADDRESS][DOMAIN_NAME]"
type input "[EMAIL_ADDRESS][DOMAIN_NAME]"
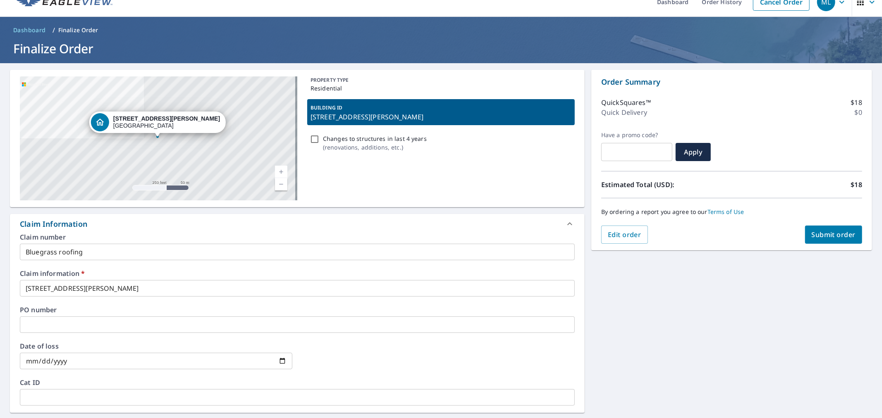
scroll to position [0, 0]
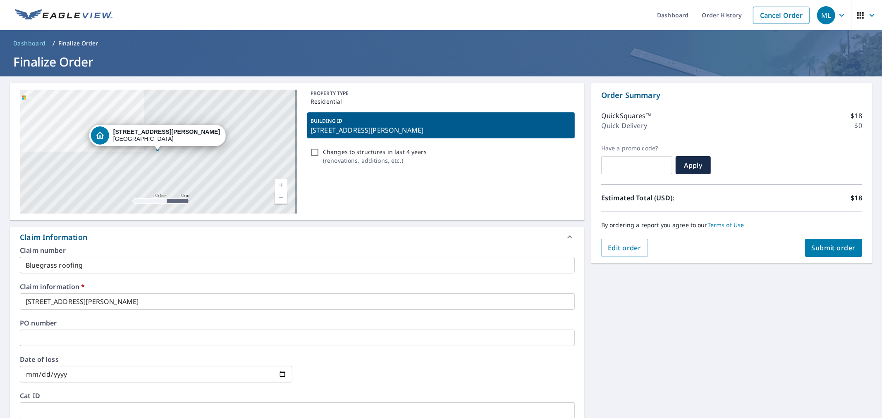
click at [830, 246] on span "Submit order" at bounding box center [834, 248] width 44 height 9
checkbox input "true"
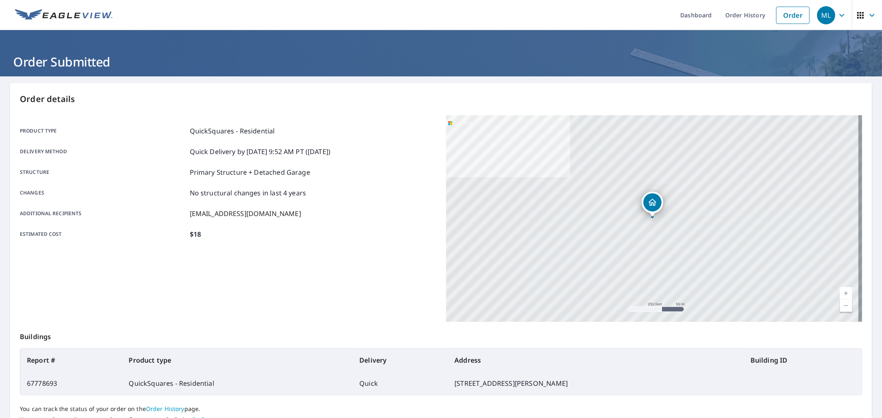
click at [339, 112] on div "Order details Product type QuickSquares - Residential Delivery method Quick Del…" at bounding box center [441, 271] width 862 height 376
click at [786, 12] on link "Order" at bounding box center [792, 15] width 33 height 17
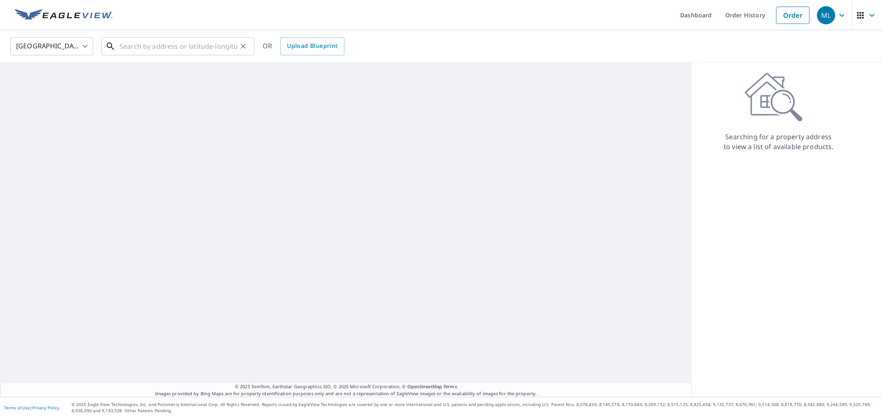
click at [175, 50] on input "text" at bounding box center [178, 46] width 118 height 23
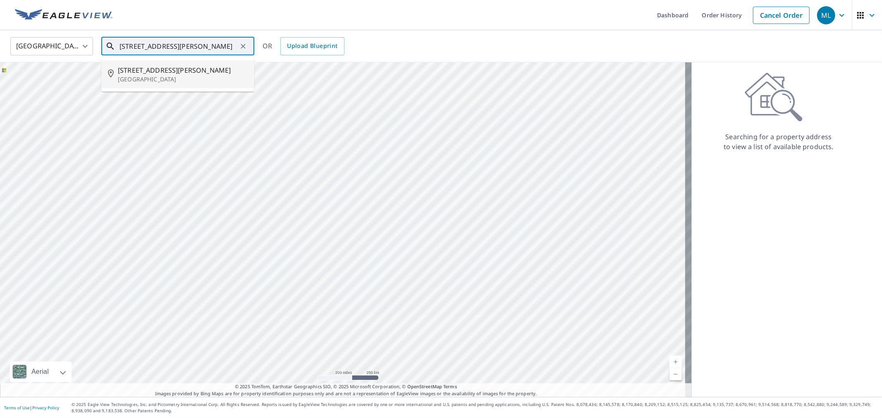
click at [155, 84] on li "[STREET_ADDRESS][PERSON_NAME][PERSON_NAME]" at bounding box center [177, 74] width 153 height 28
type input "[STREET_ADDRESS][PERSON_NAME][PERSON_NAME]"
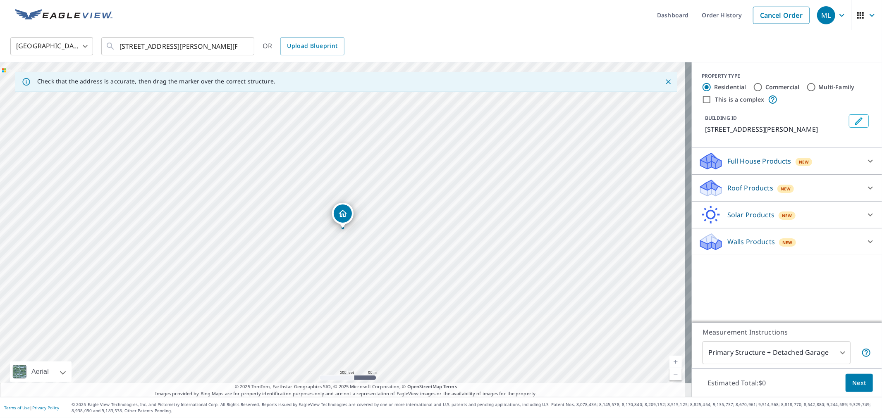
click at [743, 180] on div "Roof Products New" at bounding box center [779, 188] width 162 height 19
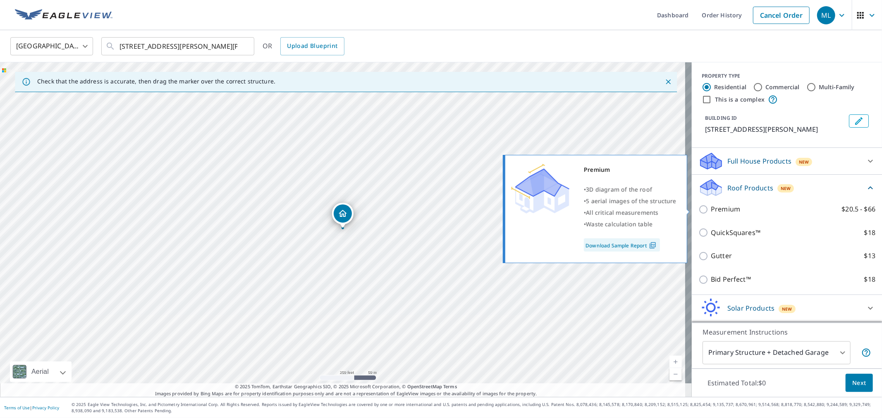
click at [722, 210] on p "Premium" at bounding box center [725, 209] width 29 height 10
click at [711, 210] on input "Premium $20.5 - $66" at bounding box center [704, 210] width 12 height 10
checkbox input "true"
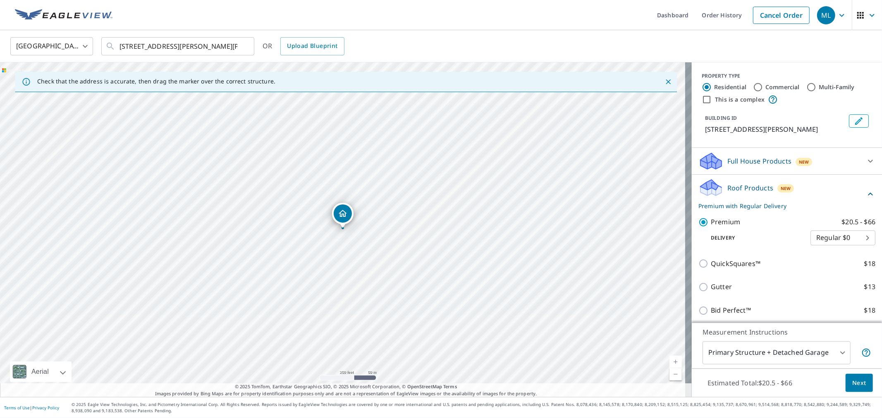
click at [846, 377] on button "Next" at bounding box center [859, 383] width 27 height 19
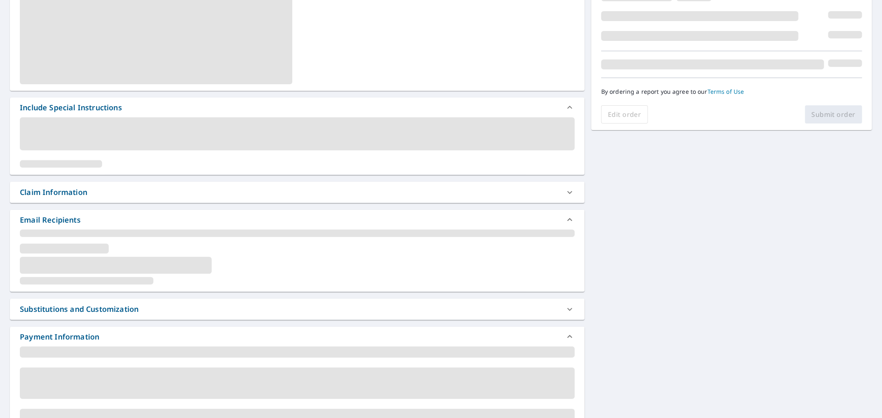
scroll to position [275, 0]
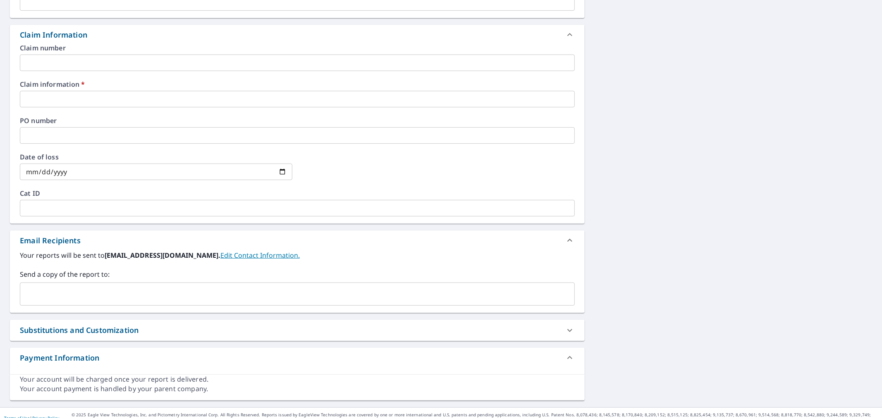
click at [213, 289] on input "text" at bounding box center [291, 295] width 535 height 16
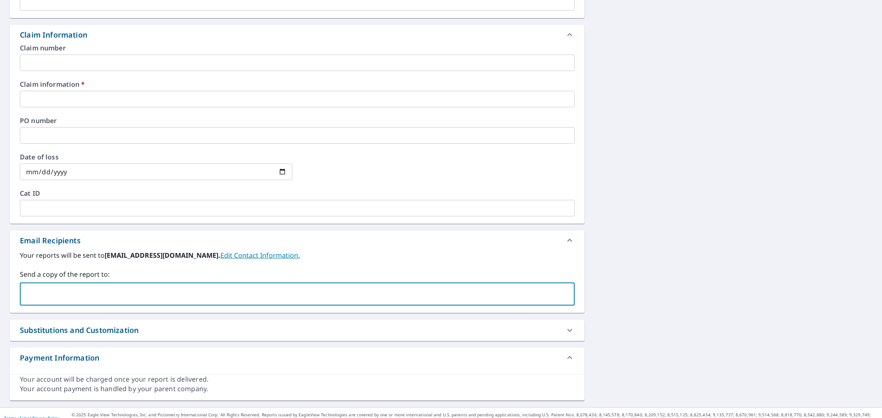
paste input "[EMAIL_ADDRESS][DOMAIN_NAME]"
type input "[EMAIL_ADDRESS][DOMAIN_NAME]"
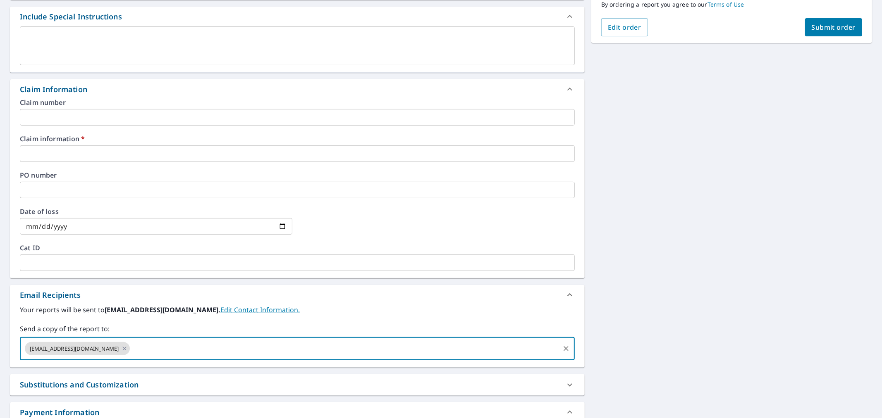
scroll to position [92, 0]
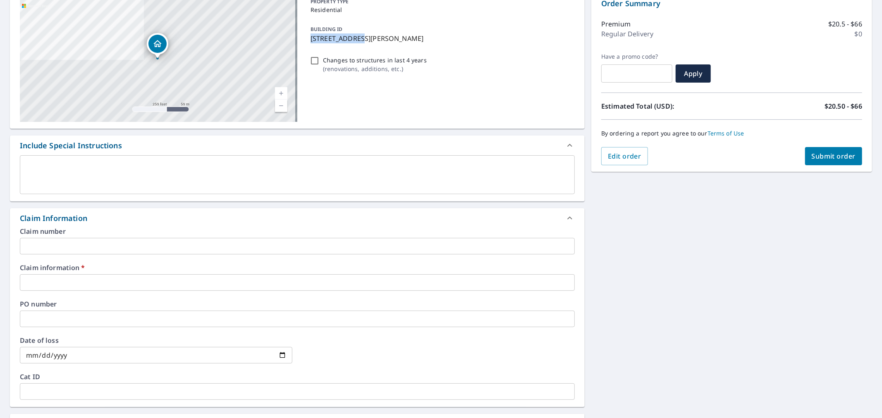
drag, startPoint x: 308, startPoint y: 38, endPoint x: 354, endPoint y: 38, distance: 45.5
click at [354, 38] on p "[STREET_ADDRESS][PERSON_NAME]" at bounding box center [441, 38] width 261 height 10
checkbox input "true"
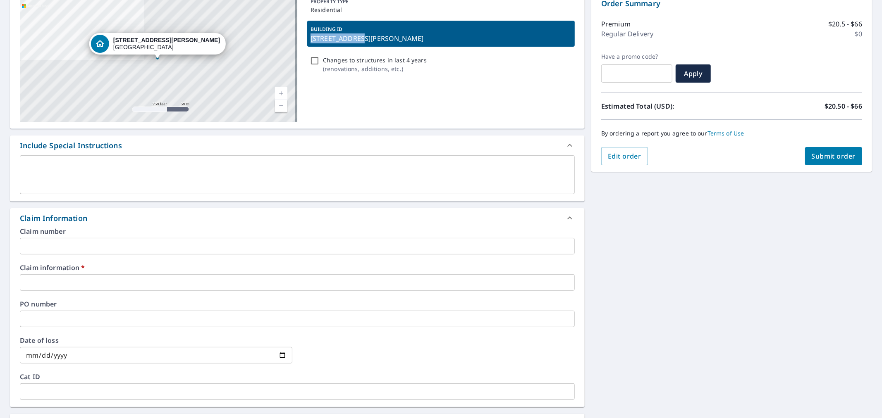
copy p "[STREET_ADDRESS][PERSON_NAME]"
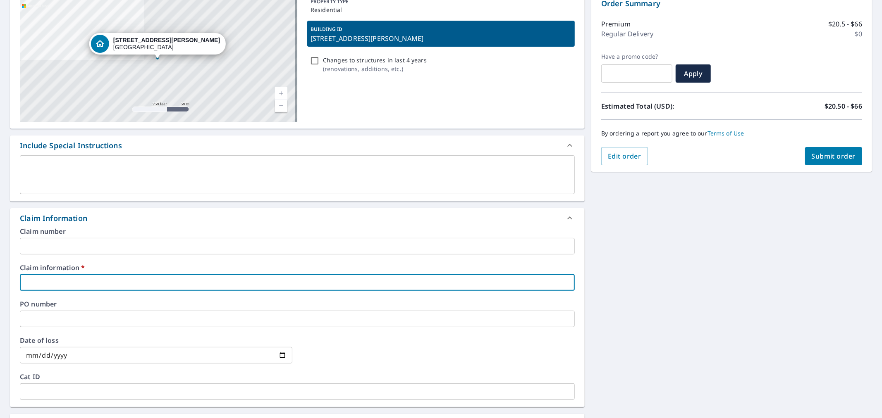
click at [181, 275] on input "text" at bounding box center [297, 283] width 555 height 17
paste input "[STREET_ADDRESS][PERSON_NAME]"
type input "[STREET_ADDRESS][PERSON_NAME]"
checkbox input "true"
type input "[STREET_ADDRESS][PERSON_NAME]"
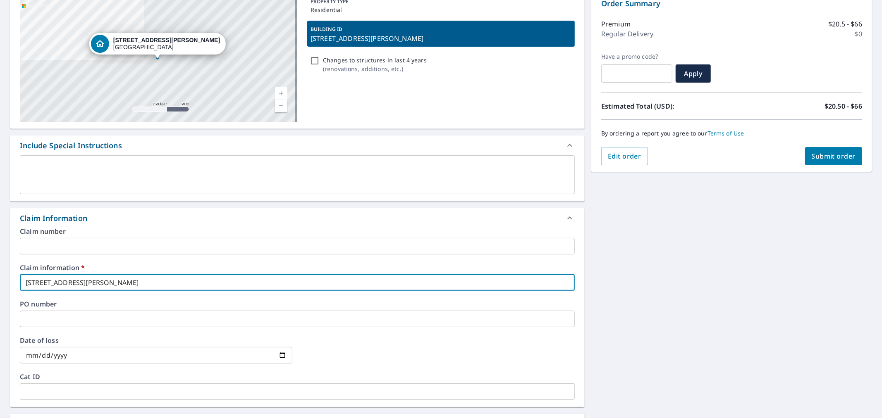
click at [170, 248] on input "text" at bounding box center [297, 246] width 555 height 17
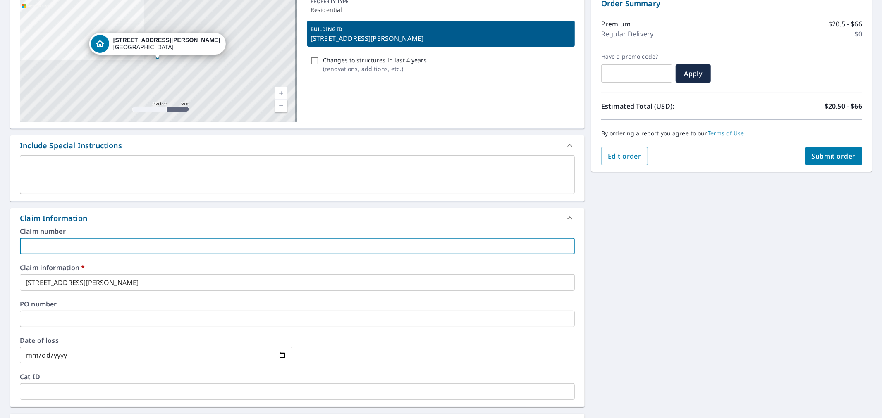
type input "[PERSON_NAME] Roofing"
click at [830, 155] on span "Submit order" at bounding box center [834, 156] width 44 height 9
checkbox input "true"
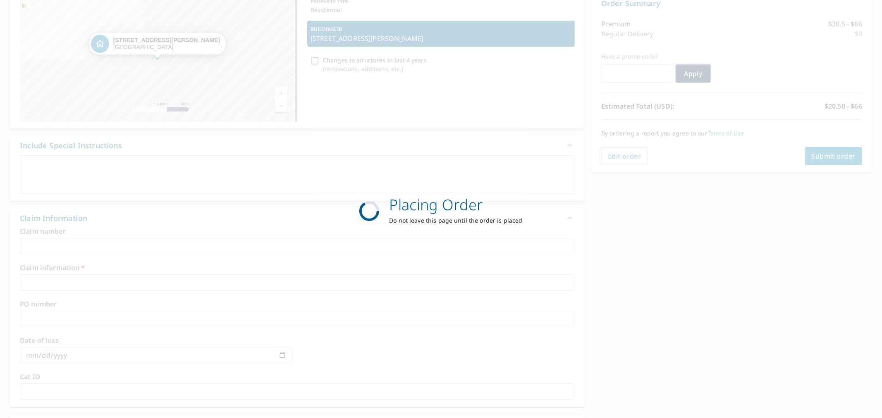
scroll to position [68, 0]
